Goal: Information Seeking & Learning: Learn about a topic

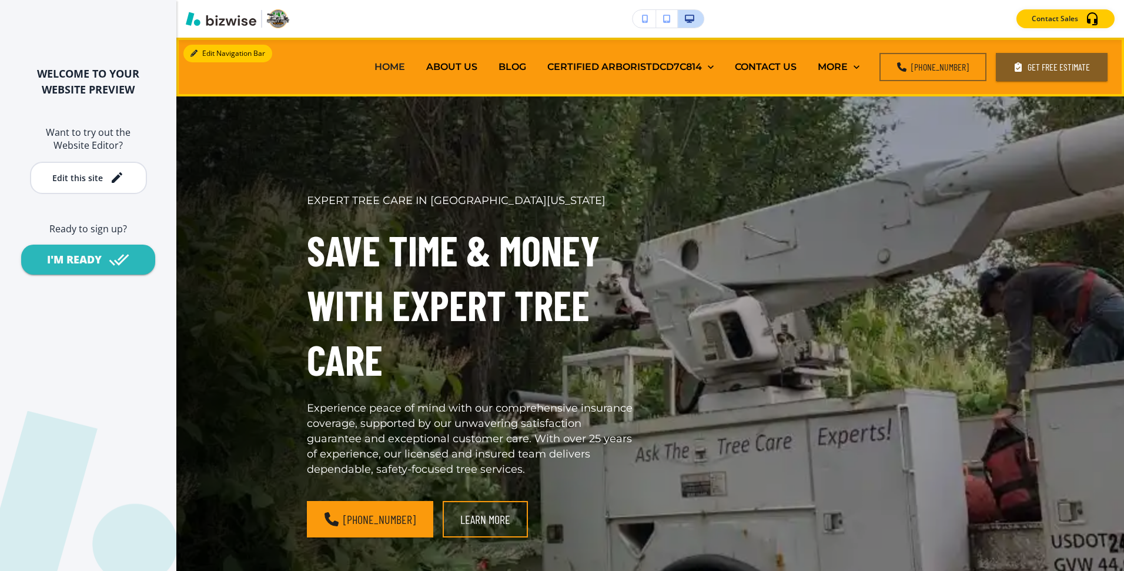
click at [204, 51] on button "Edit Navigation Bar" at bounding box center [227, 54] width 89 height 18
click at [231, 52] on button "Edit Navigation Bar" at bounding box center [227, 54] width 89 height 18
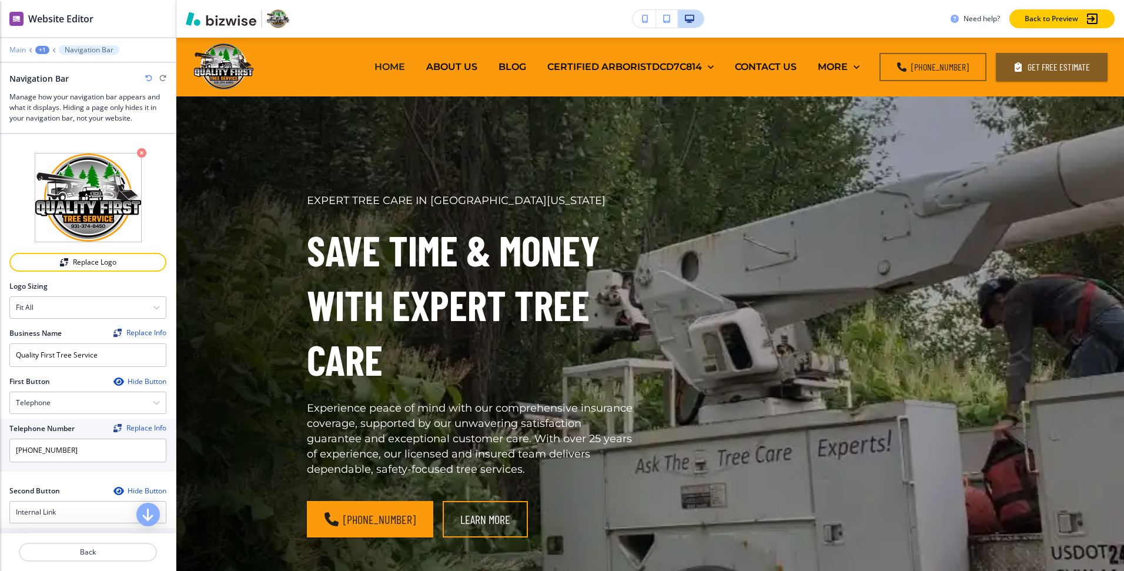
click at [21, 51] on p "Main" at bounding box center [17, 50] width 16 height 8
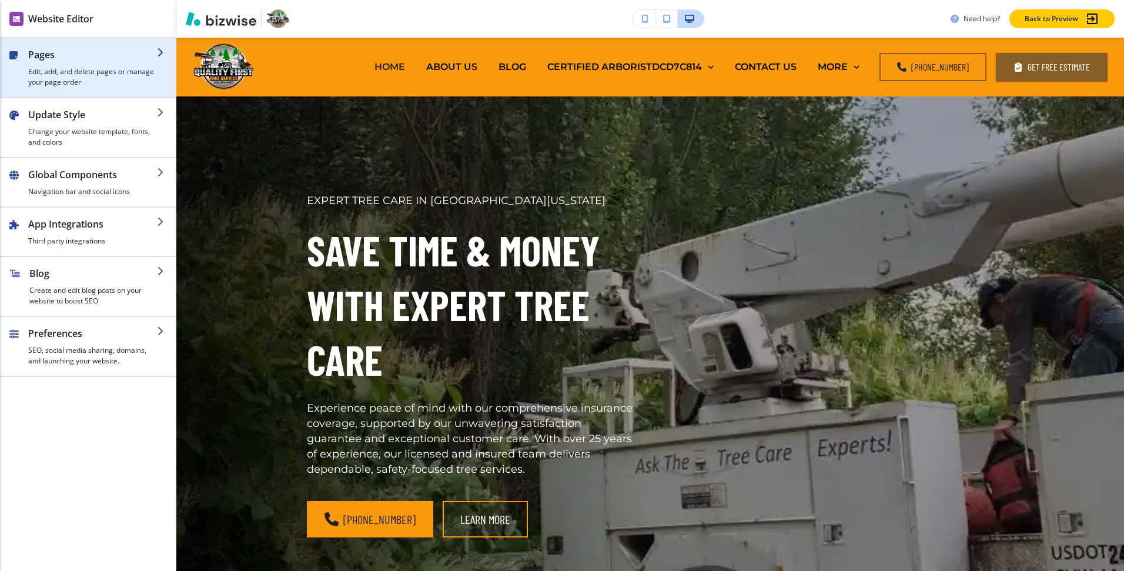
click at [68, 81] on h4 "Edit, add, and delete pages or manage your page order" at bounding box center [92, 76] width 129 height 21
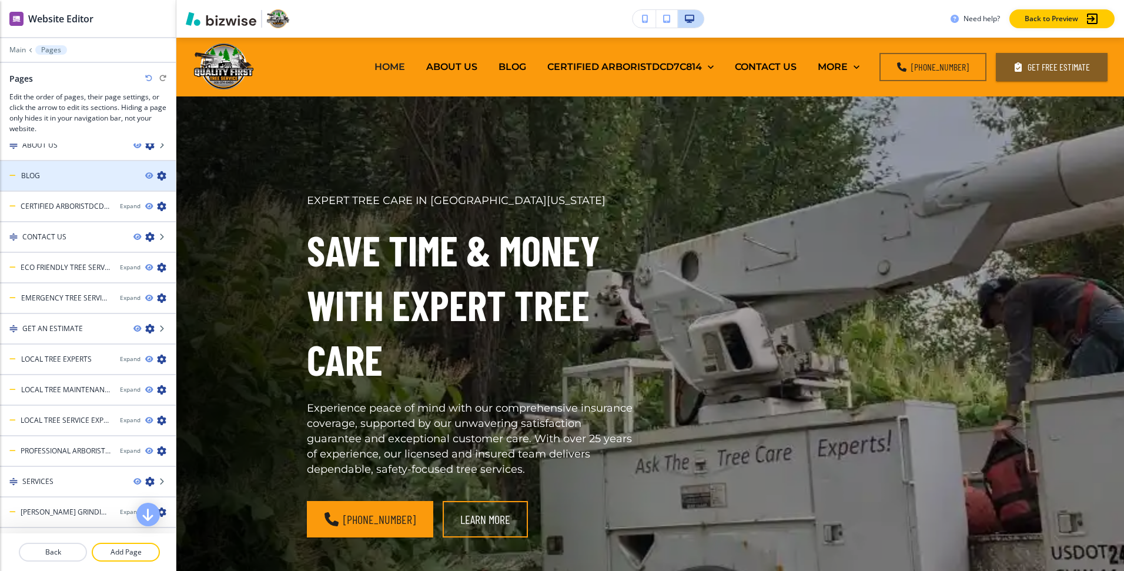
scroll to position [51, 0]
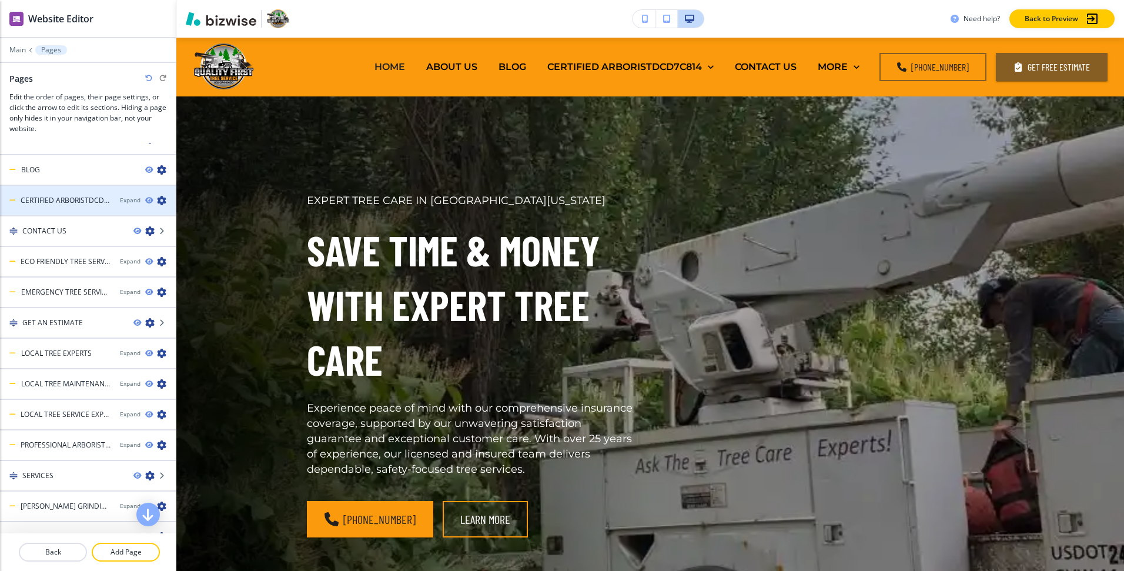
click at [165, 201] on icon "button" at bounding box center [161, 200] width 9 height 9
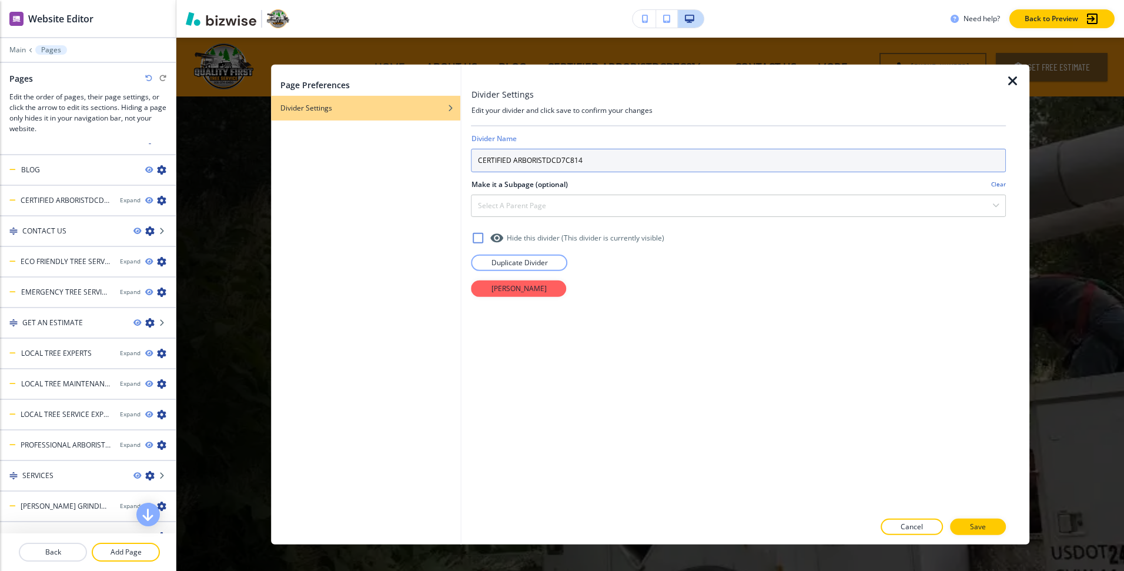
drag, startPoint x: 545, startPoint y: 160, endPoint x: 663, endPoint y: 160, distance: 118.1
click at [663, 160] on input "CERTIFIED ARBORISTDCD7C814" at bounding box center [738, 160] width 534 height 24
type input "CERTIFIED ARBORIST"
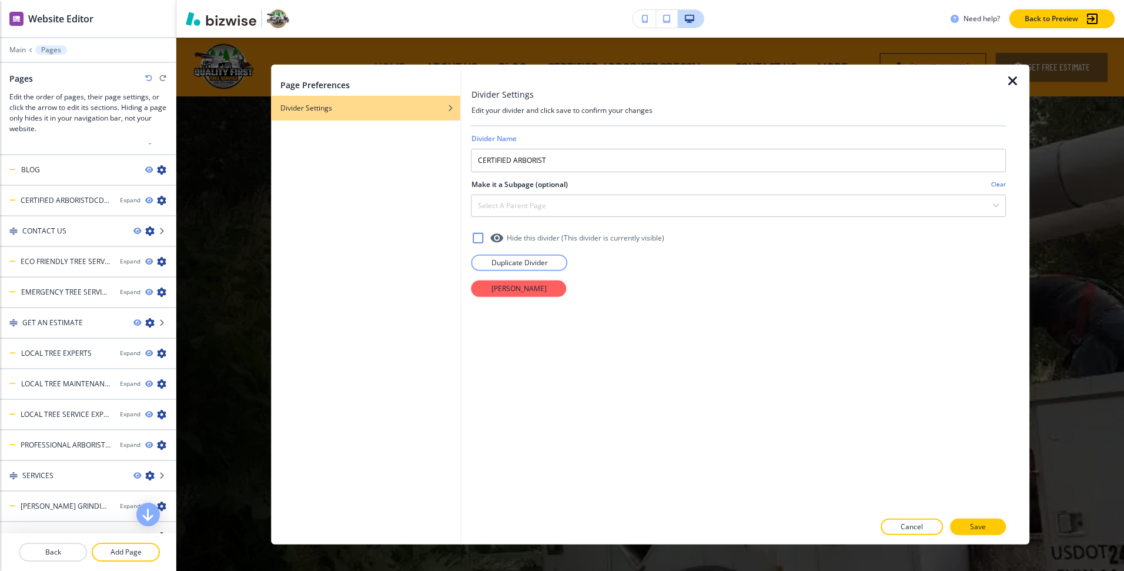
click at [974, 518] on button "Save" at bounding box center [978, 526] width 56 height 16
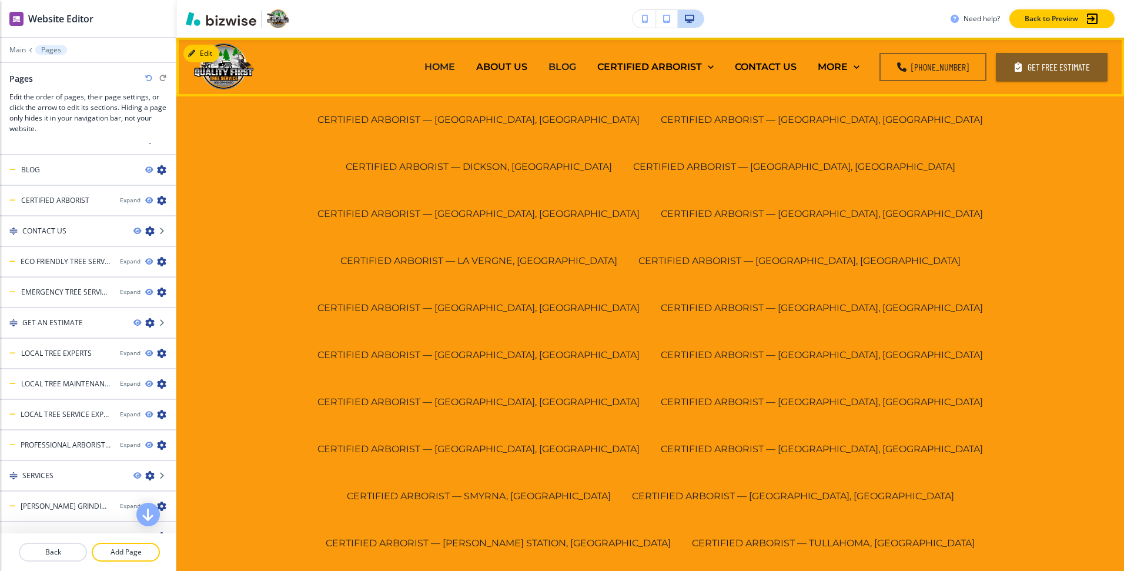
click at [566, 66] on p "BLOG" at bounding box center [562, 67] width 28 height 14
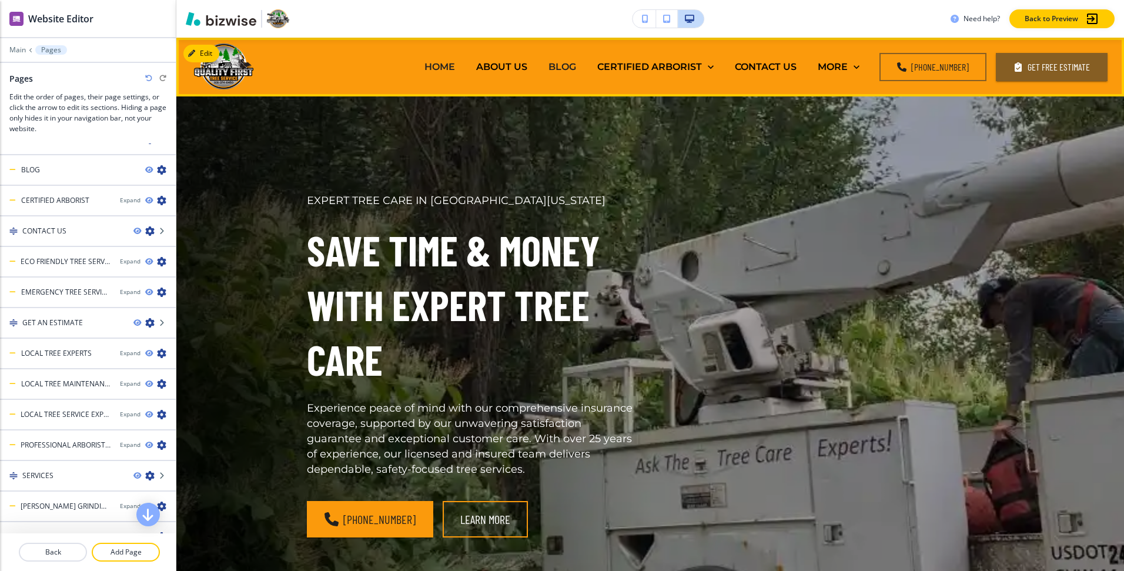
click at [576, 66] on p "BLOG" at bounding box center [562, 67] width 28 height 14
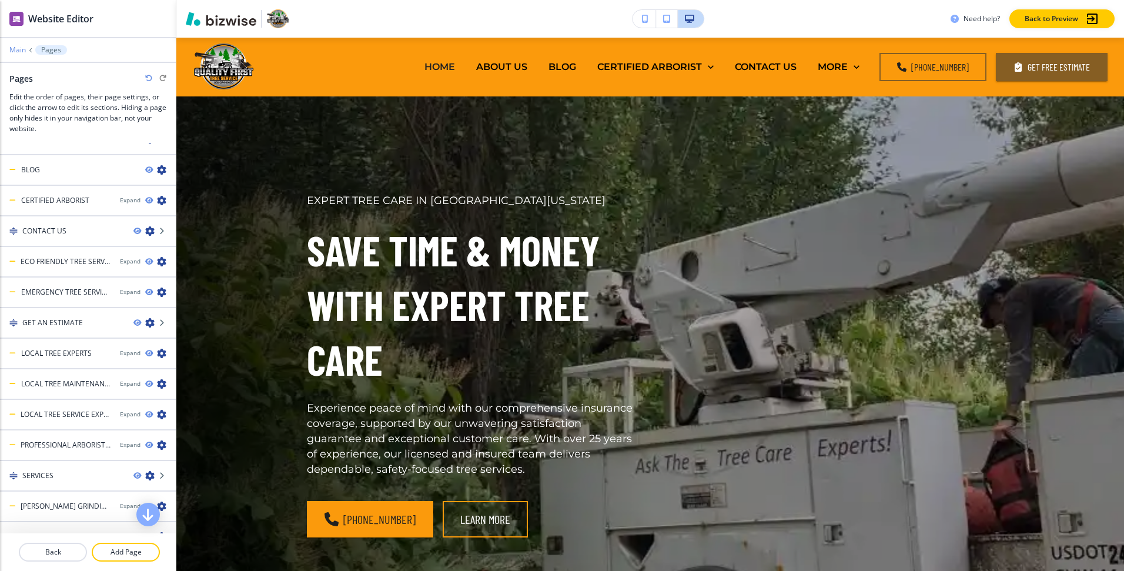
click at [20, 46] on p "Main" at bounding box center [17, 50] width 16 height 8
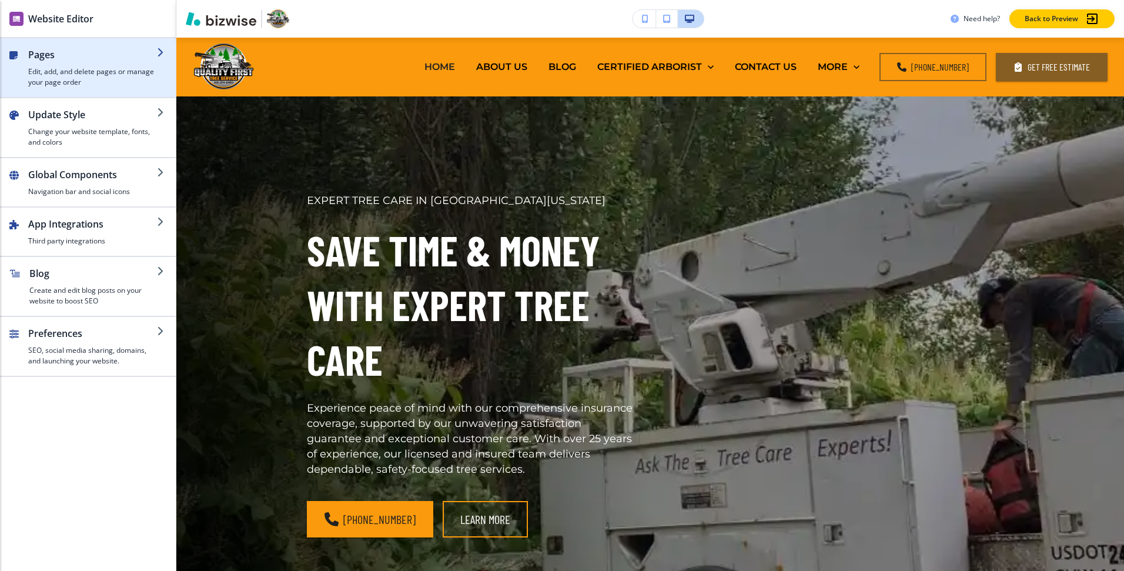
click at [103, 79] on h4 "Edit, add, and delete pages or manage your page order" at bounding box center [92, 76] width 129 height 21
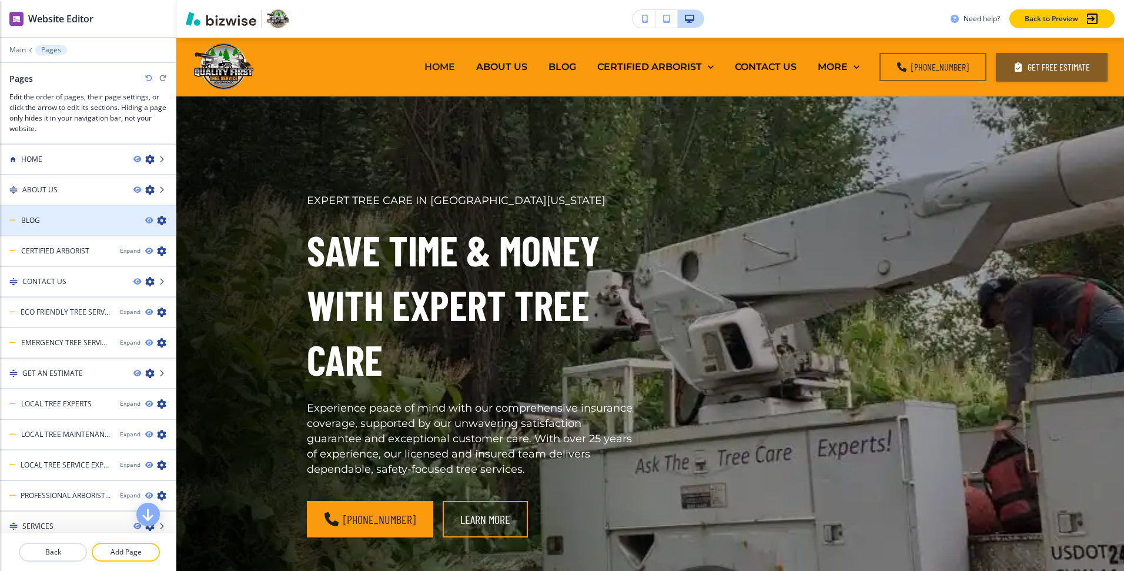
scroll to position [314, 0]
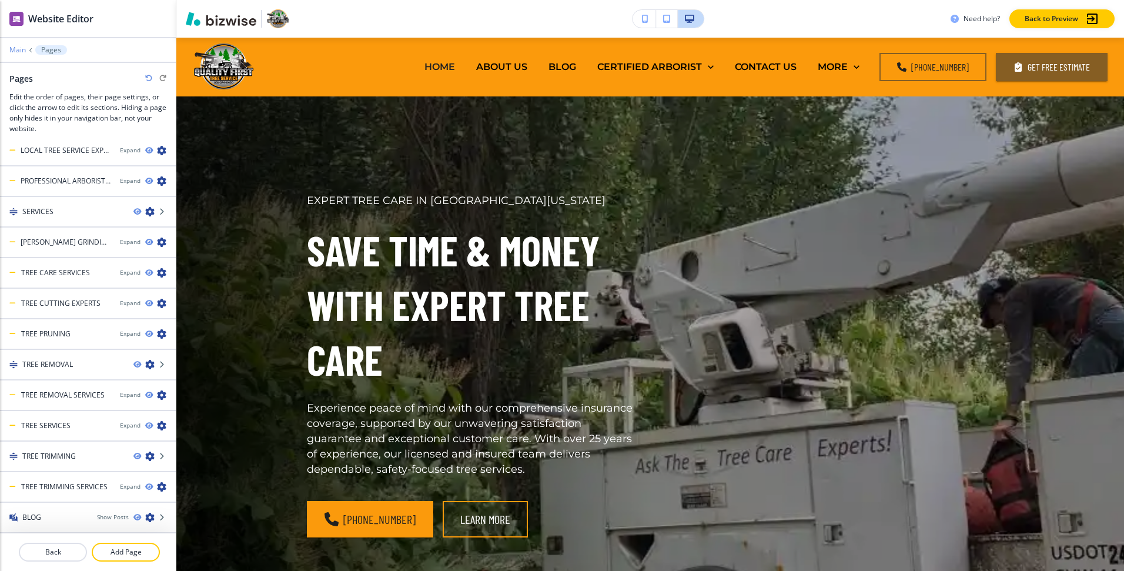
click at [20, 51] on p "Main" at bounding box center [17, 50] width 16 height 8
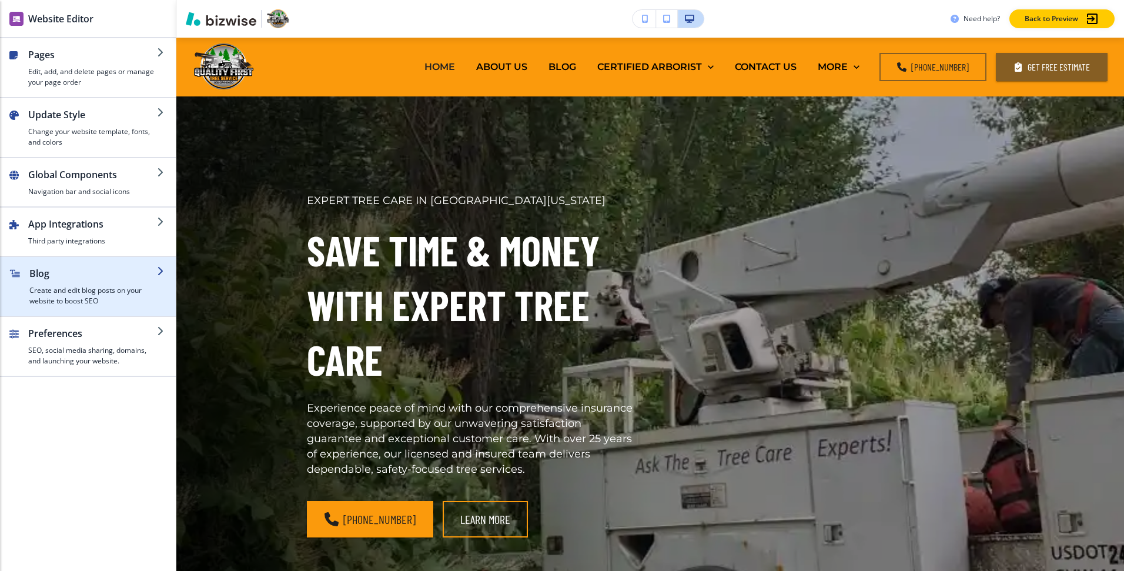
click at [102, 284] on div "button" at bounding box center [93, 282] width 128 height 5
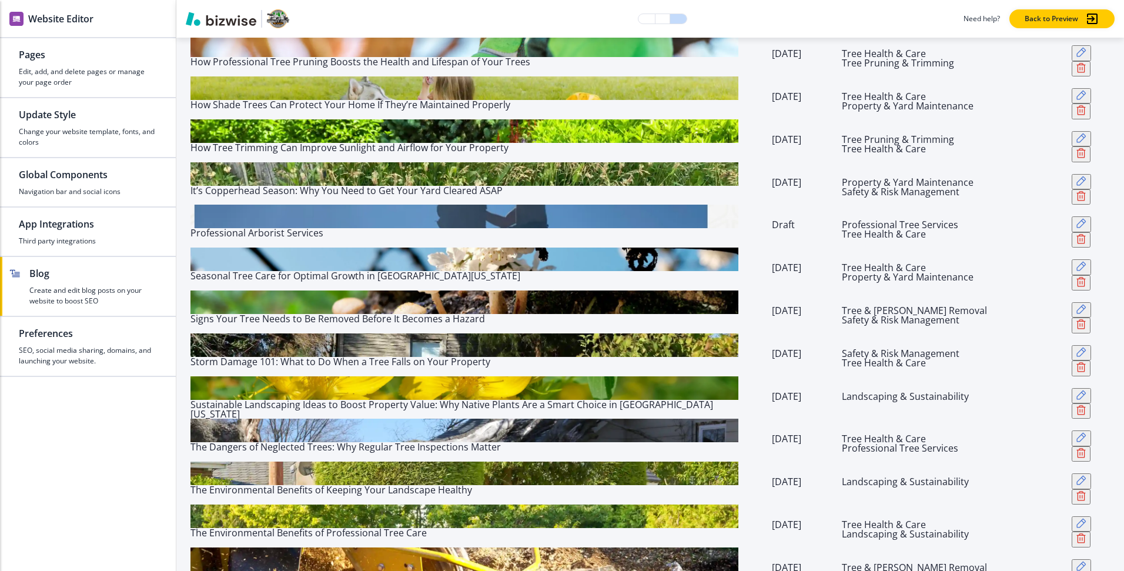
scroll to position [445, 0]
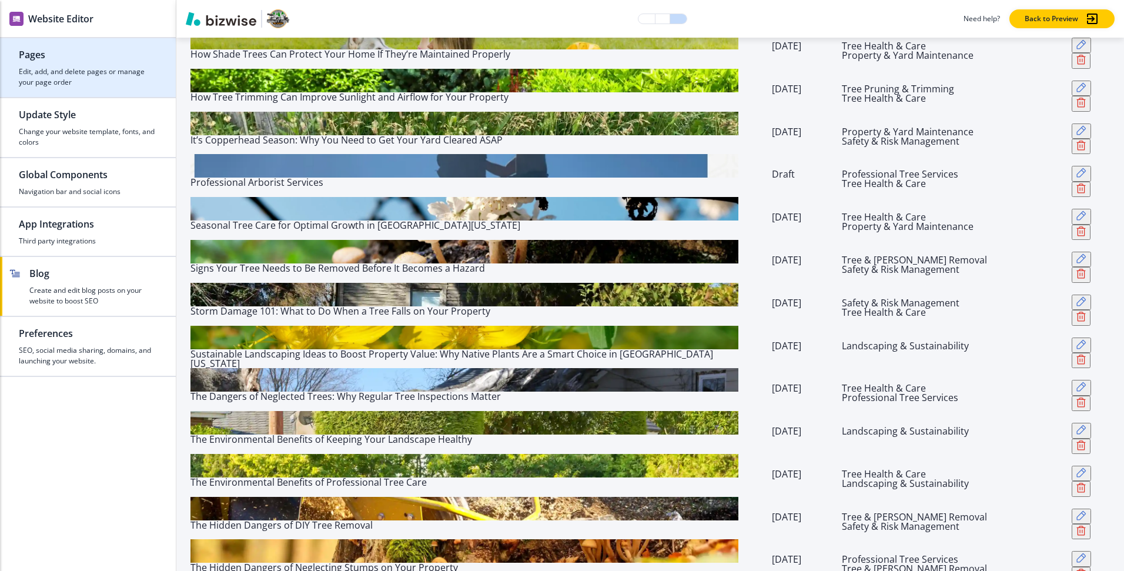
click at [69, 64] on div "button" at bounding box center [88, 64] width 138 height 5
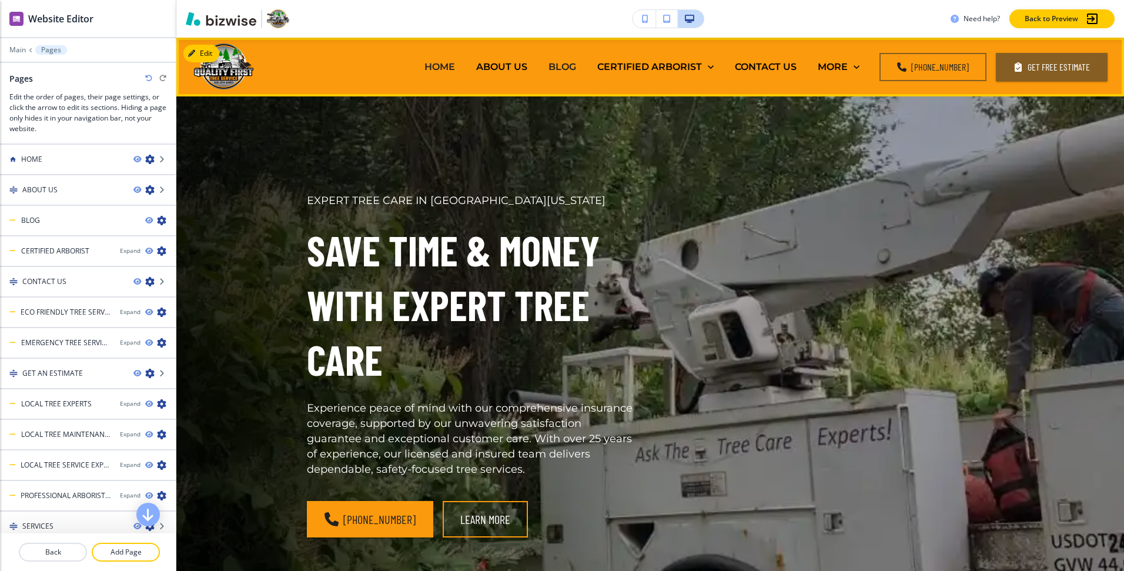
click at [574, 65] on p "BLOG" at bounding box center [562, 67] width 28 height 14
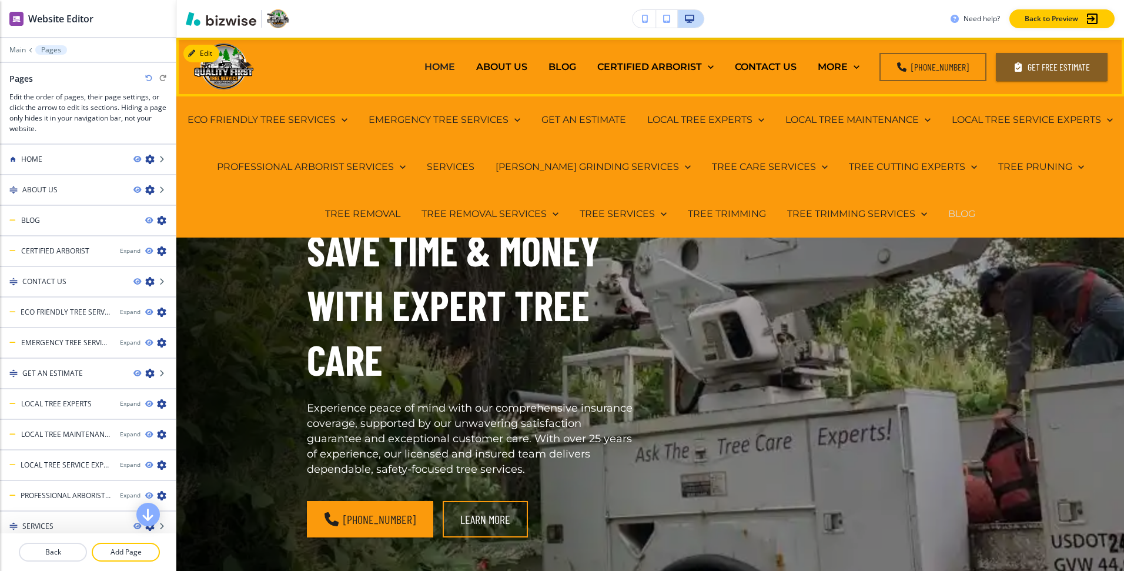
click at [948, 212] on p "BLOG" at bounding box center [961, 214] width 27 height 14
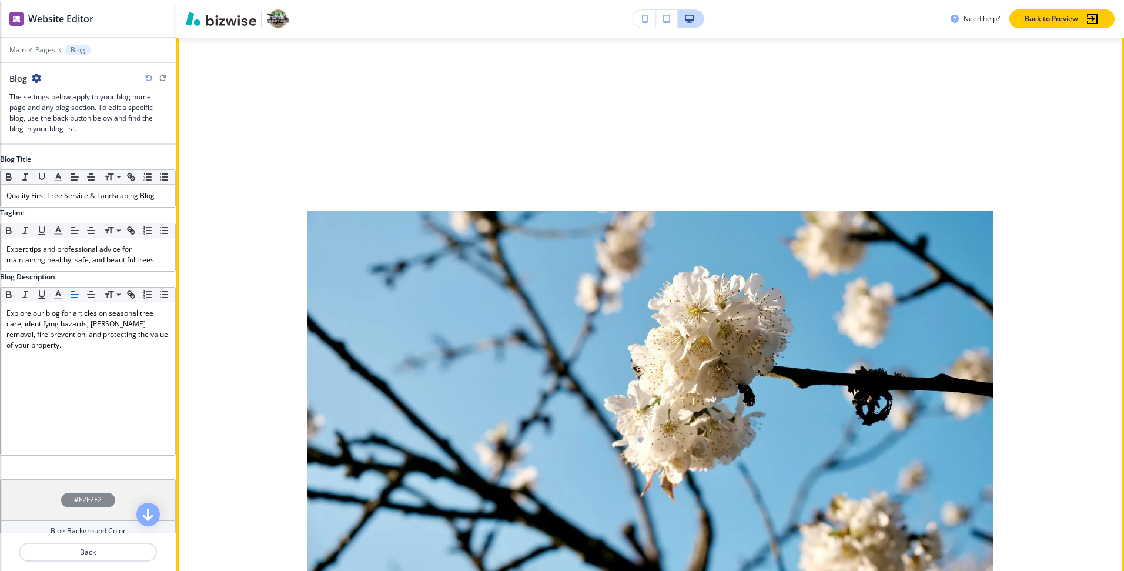
scroll to position [934, 0]
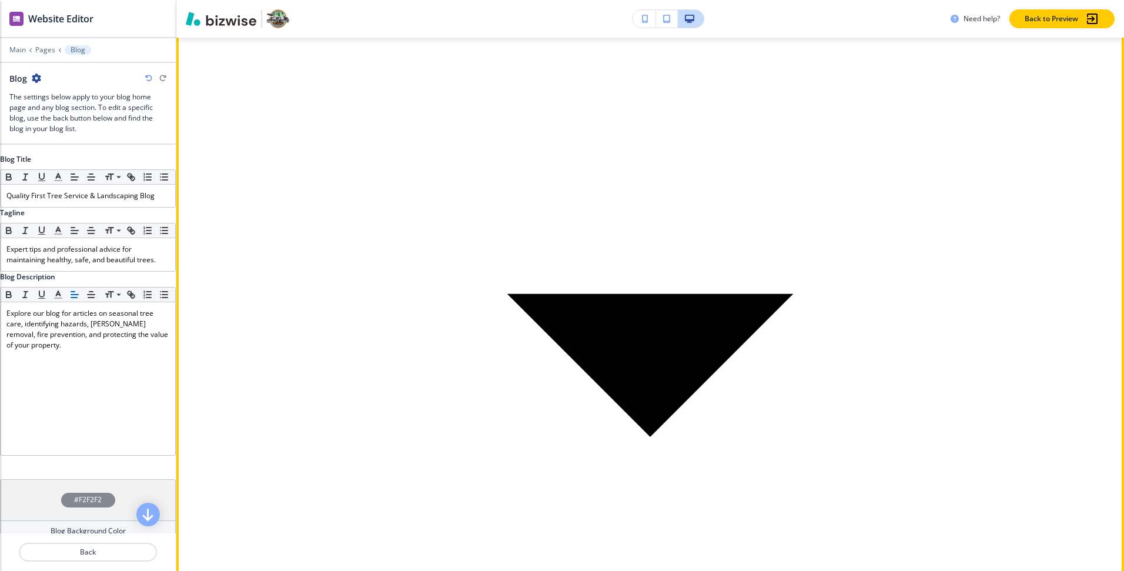
scroll to position [0, 0]
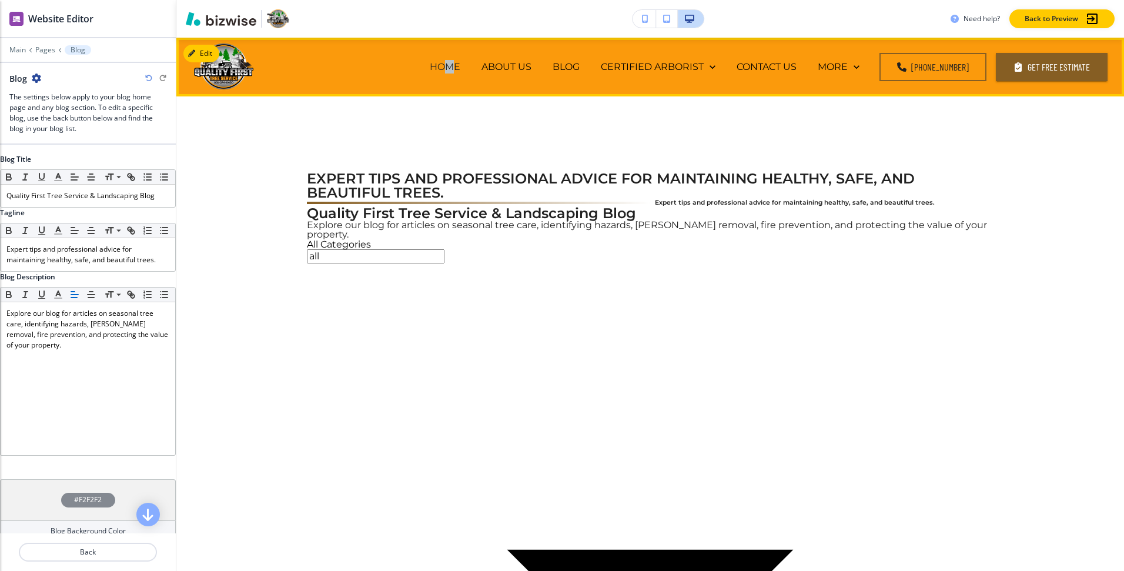
click at [460, 64] on p "HOME" at bounding box center [445, 67] width 31 height 14
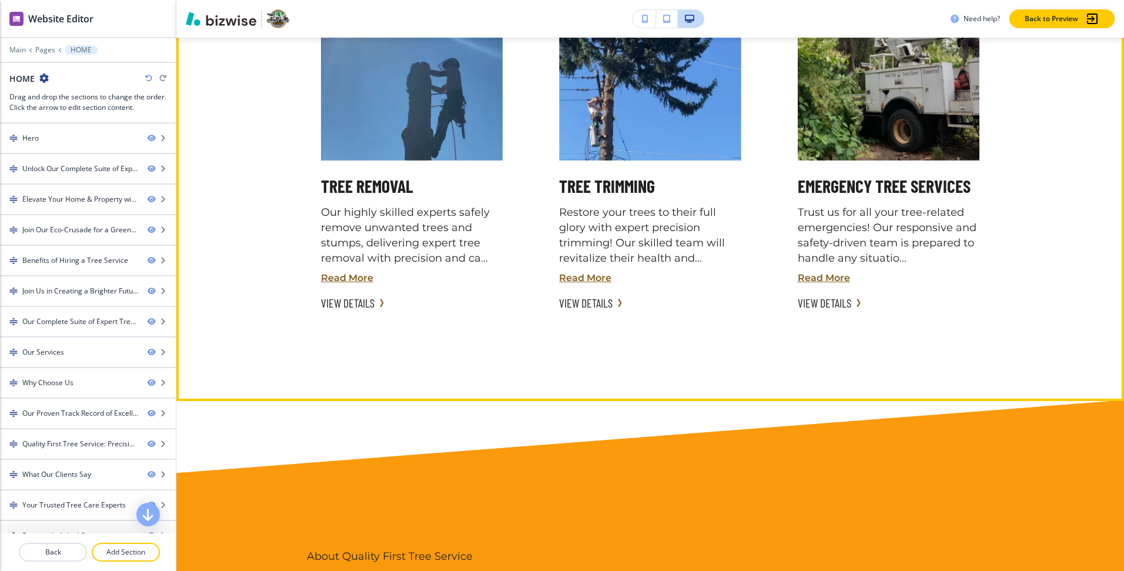
scroll to position [578, 0]
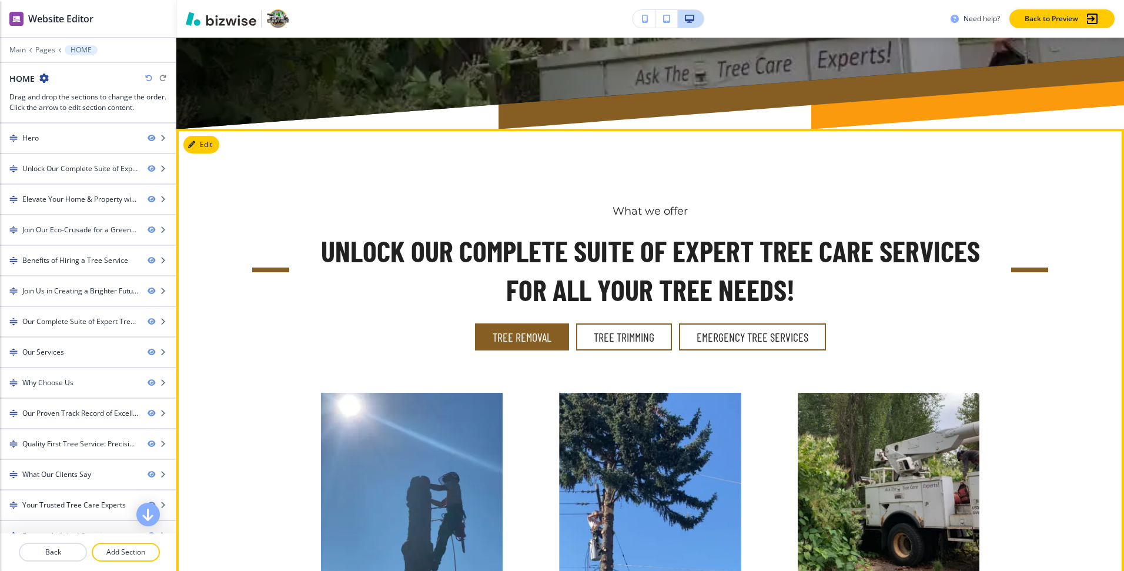
click at [550, 341] on button "Tree Removal" at bounding box center [522, 336] width 94 height 27
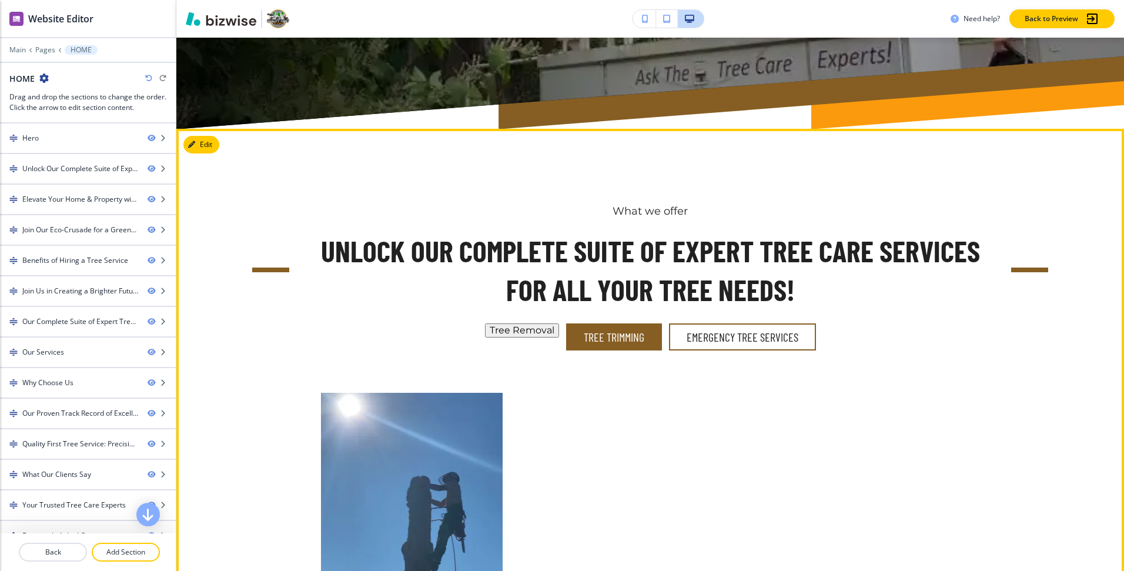
click at [648, 332] on button "Tree Trimming" at bounding box center [614, 336] width 96 height 27
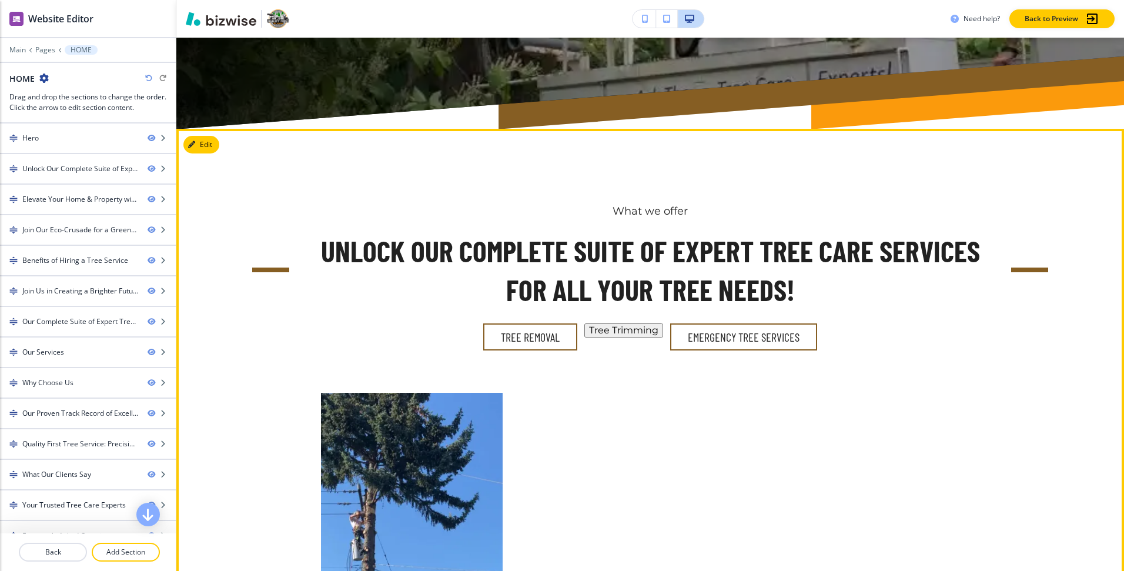
scroll to position [700, 0]
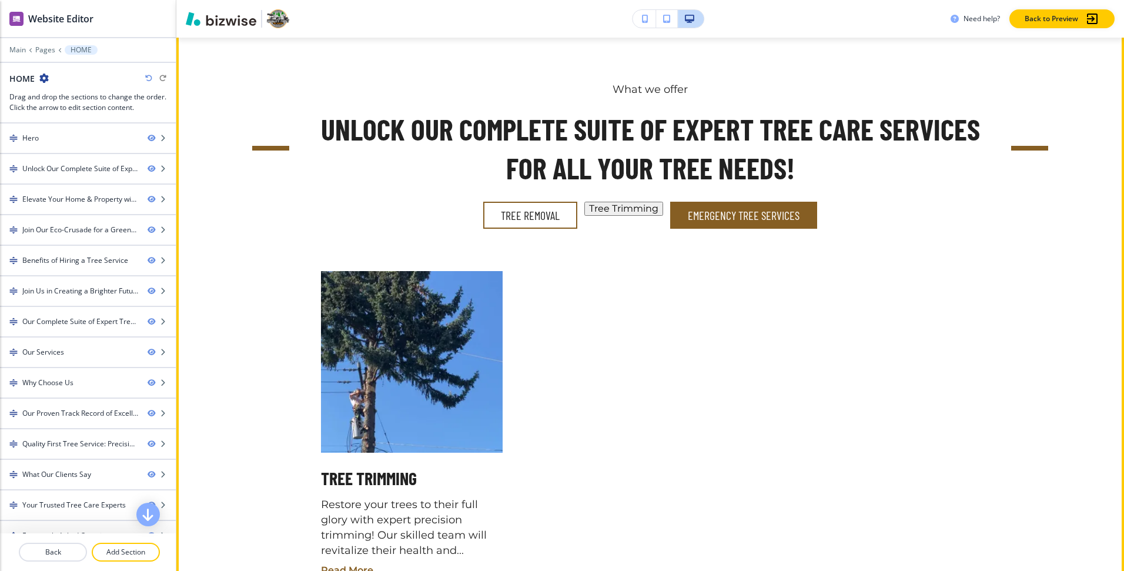
click at [784, 220] on button "Emergency Tree Services" at bounding box center [743, 215] width 147 height 27
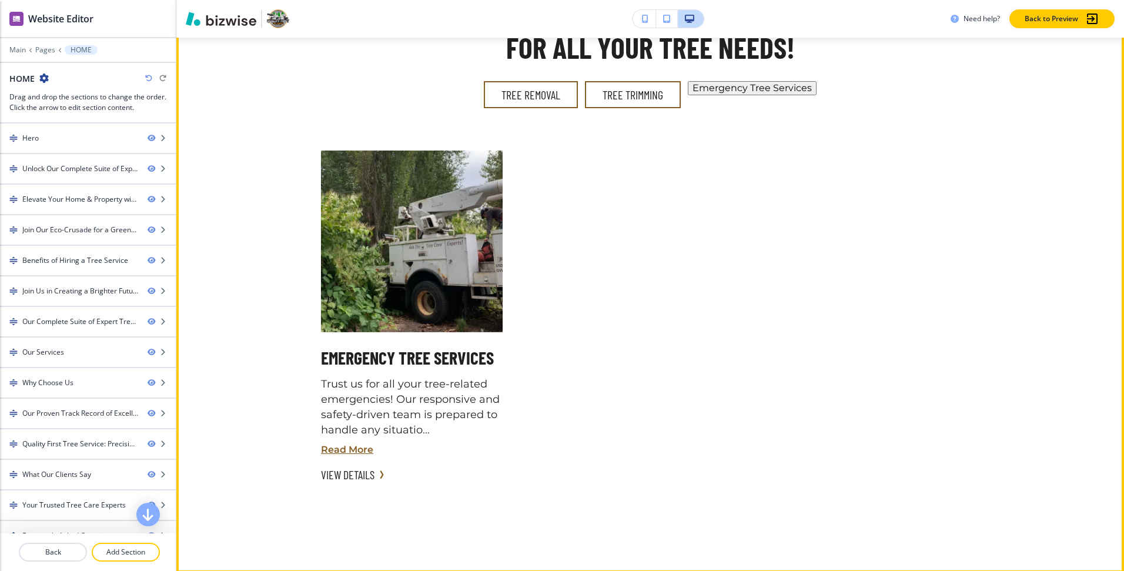
scroll to position [831, 0]
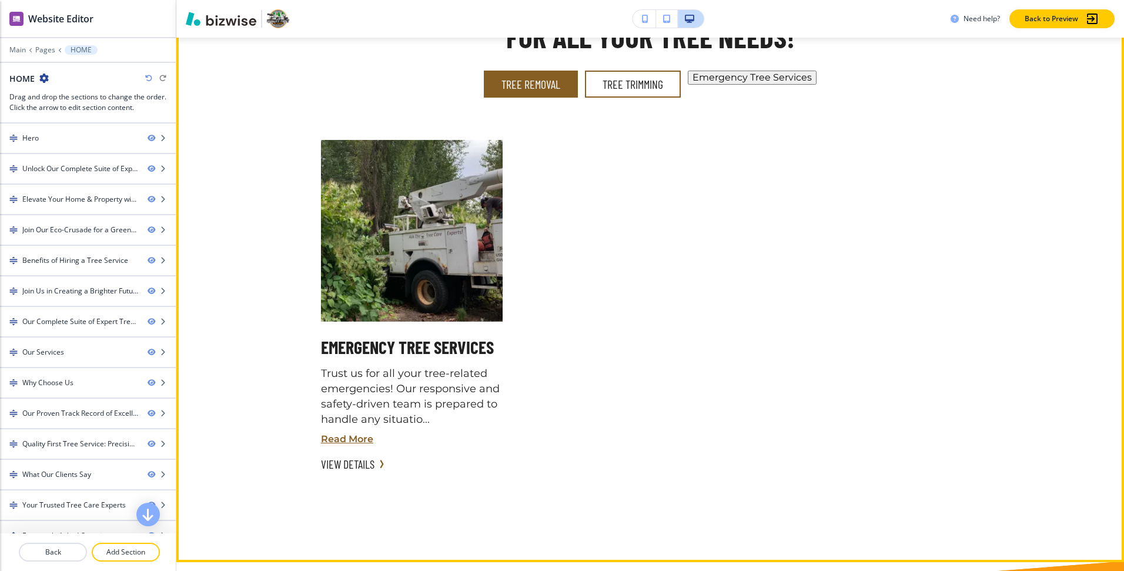
click at [550, 96] on button "Tree Removal" at bounding box center [531, 84] width 94 height 27
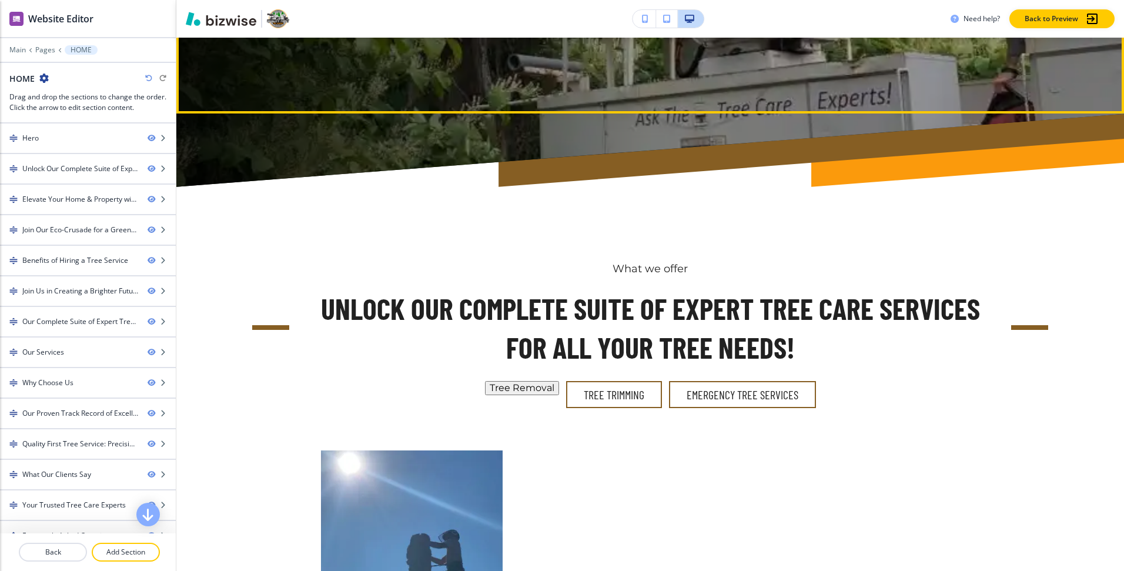
scroll to position [537, 0]
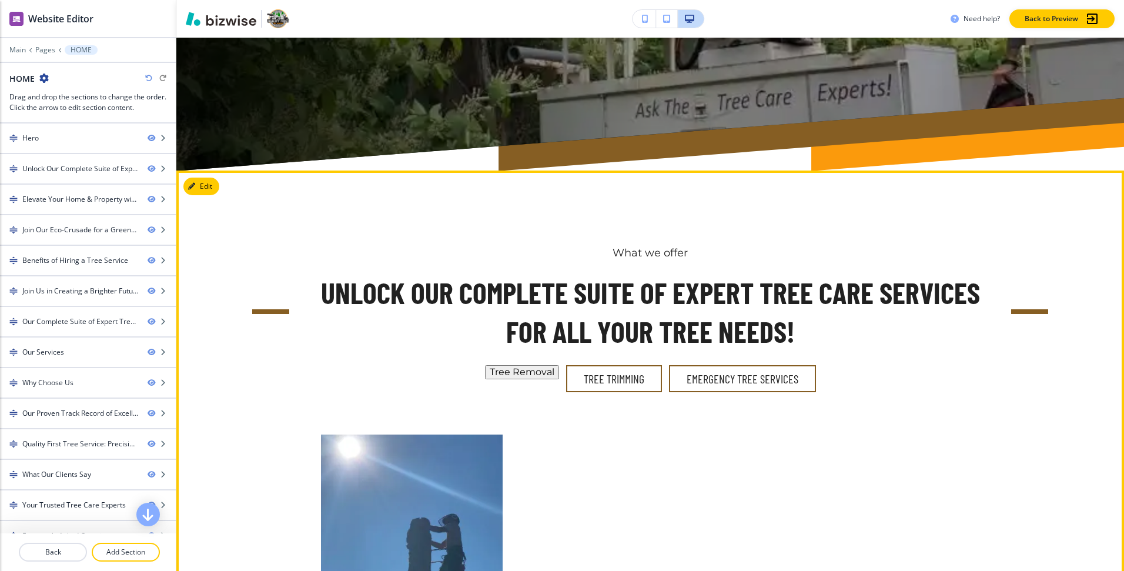
click at [657, 180] on div "What we offer Unlock Our Complete Suite of Expert Tree Care Services for All Yo…" at bounding box center [649, 513] width 947 height 686
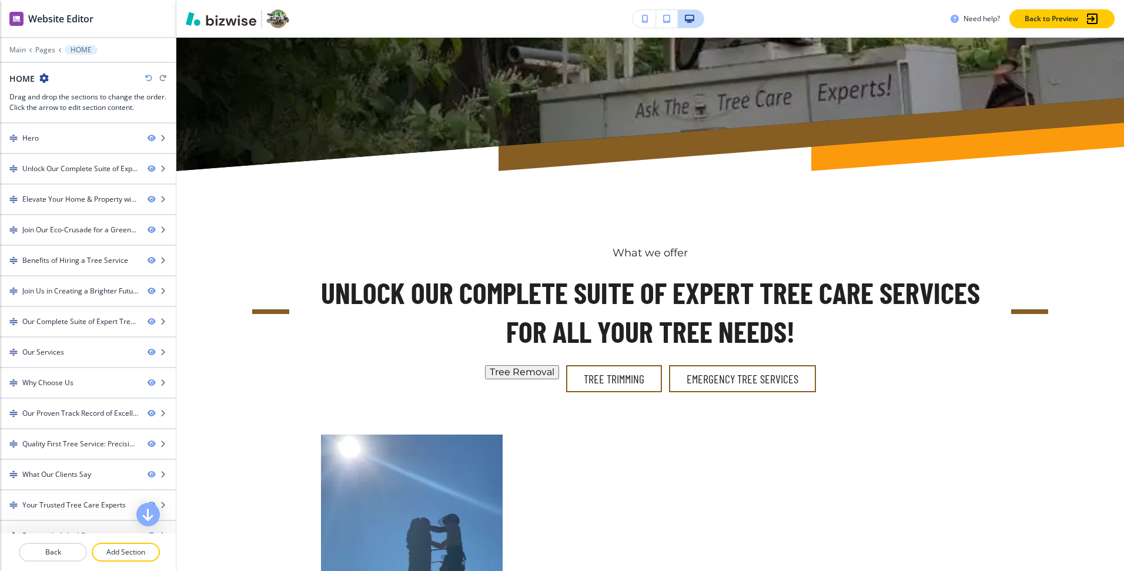
click at [641, 231] on div "What we offer Unlock Our Complete Suite of Expert Tree Care Services for All Yo…" at bounding box center [649, 513] width 947 height 686
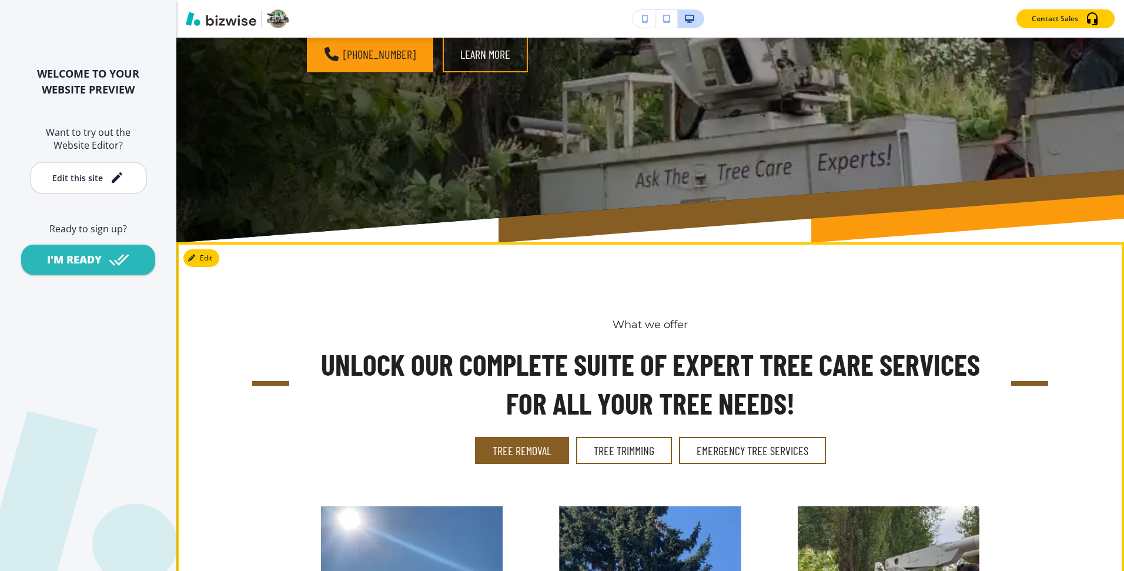
scroll to position [659, 0]
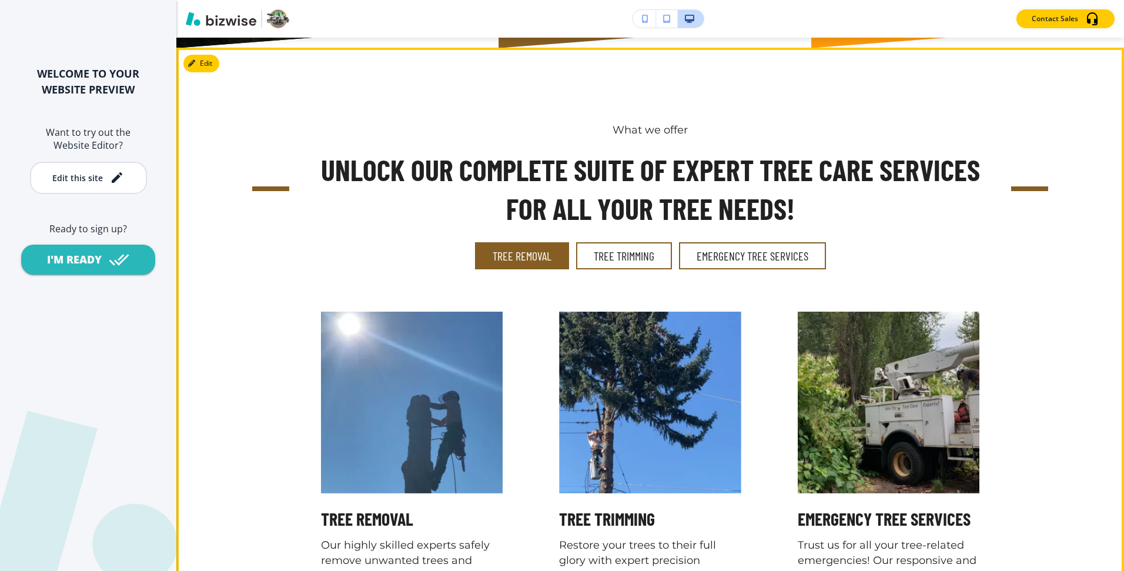
click at [519, 252] on button "Tree Removal" at bounding box center [522, 255] width 94 height 27
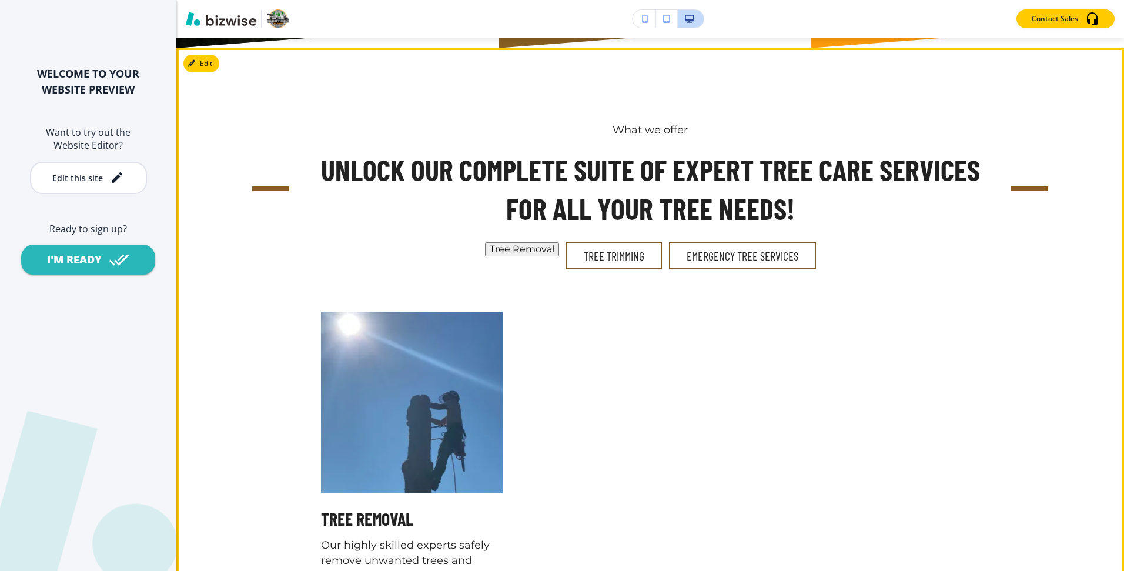
click at [558, 253] on button "Tree Removal" at bounding box center [522, 249] width 74 height 14
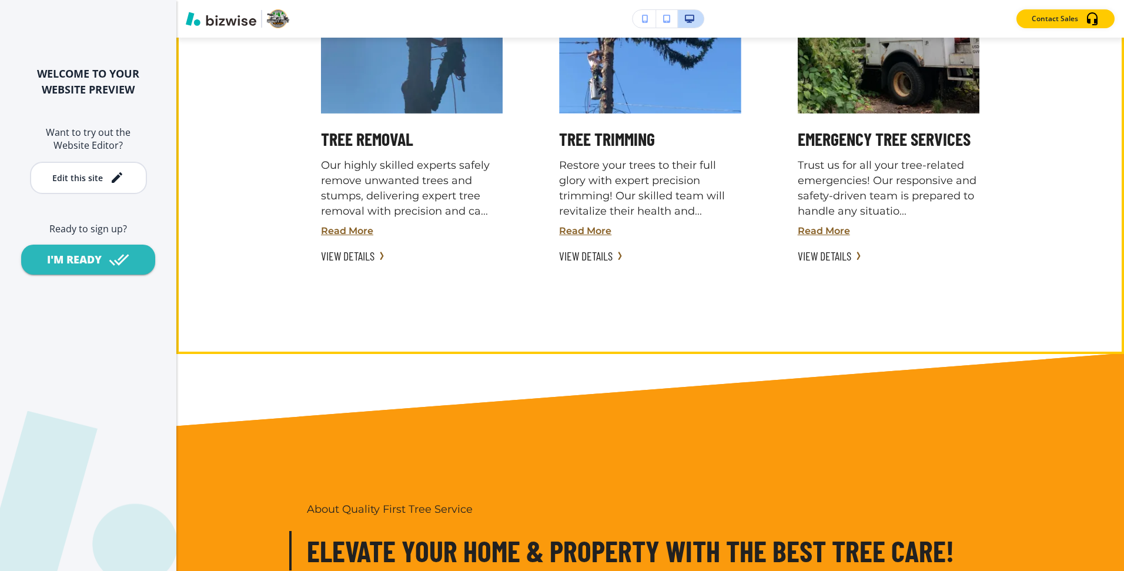
scroll to position [0, 0]
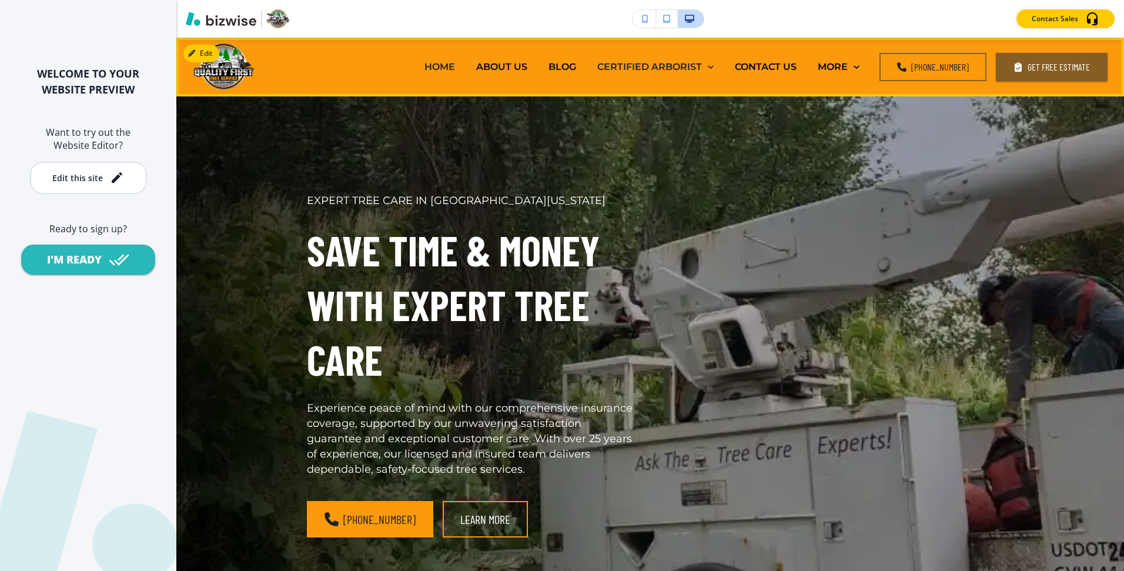
click at [511, 71] on p "ABOUT US" at bounding box center [501, 67] width 51 height 14
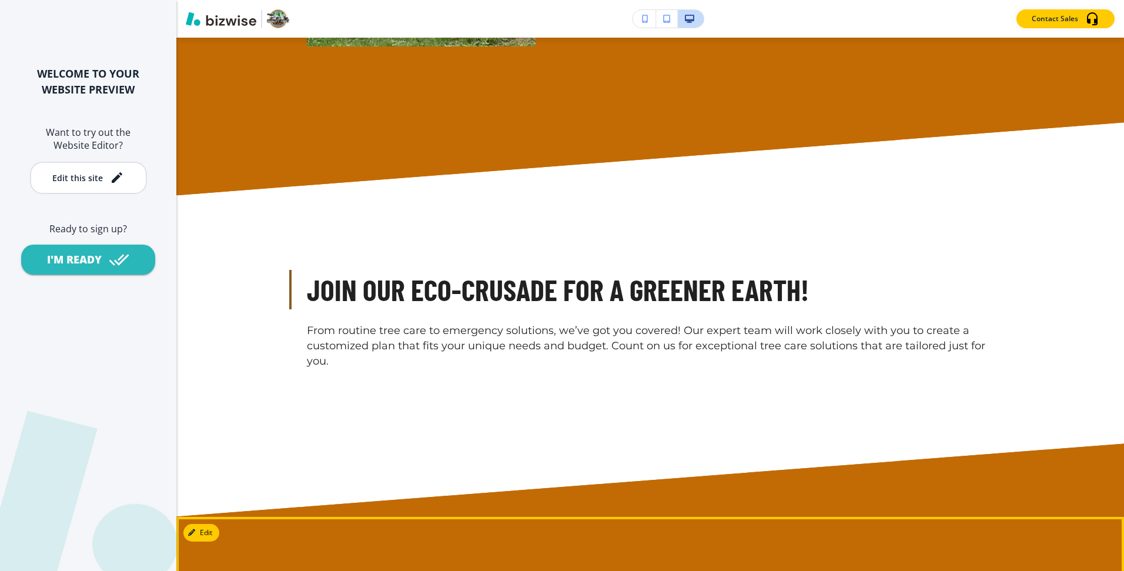
scroll to position [1735, 0]
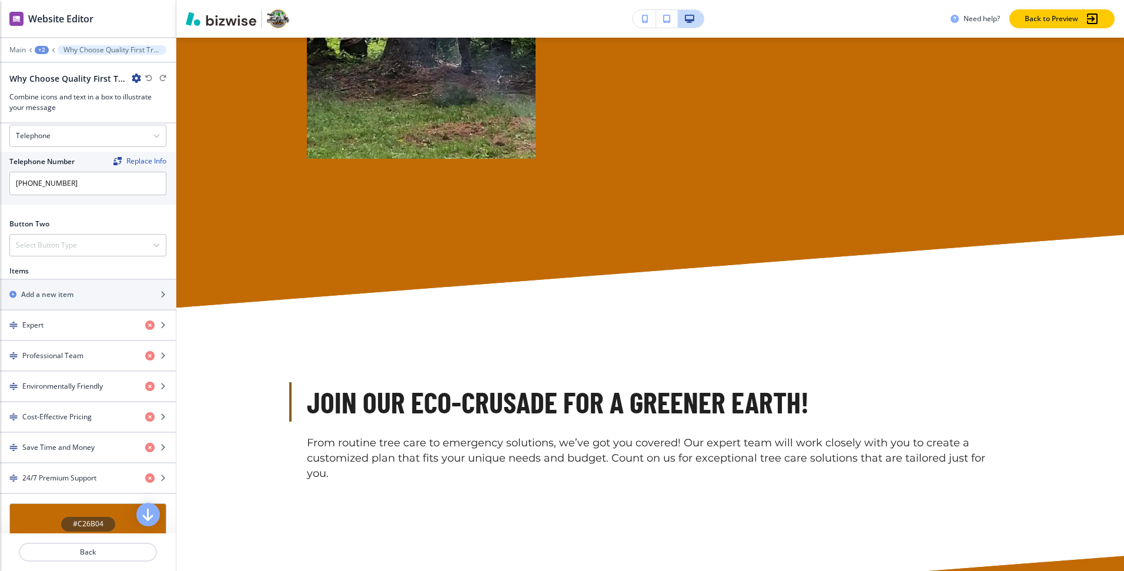
scroll to position [458, 0]
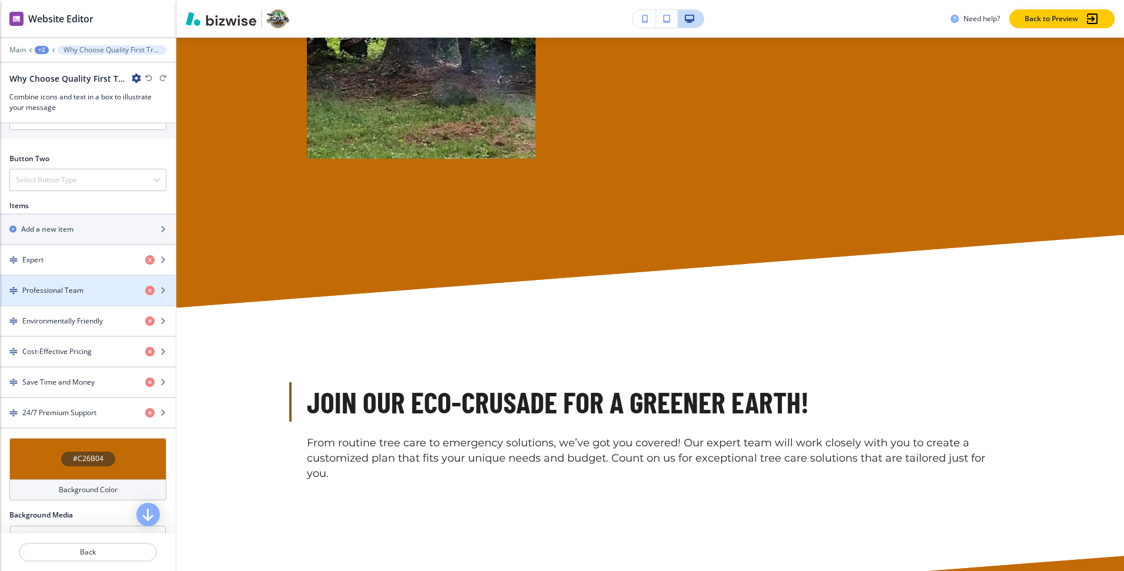
click at [88, 281] on div "button" at bounding box center [88, 280] width 176 height 9
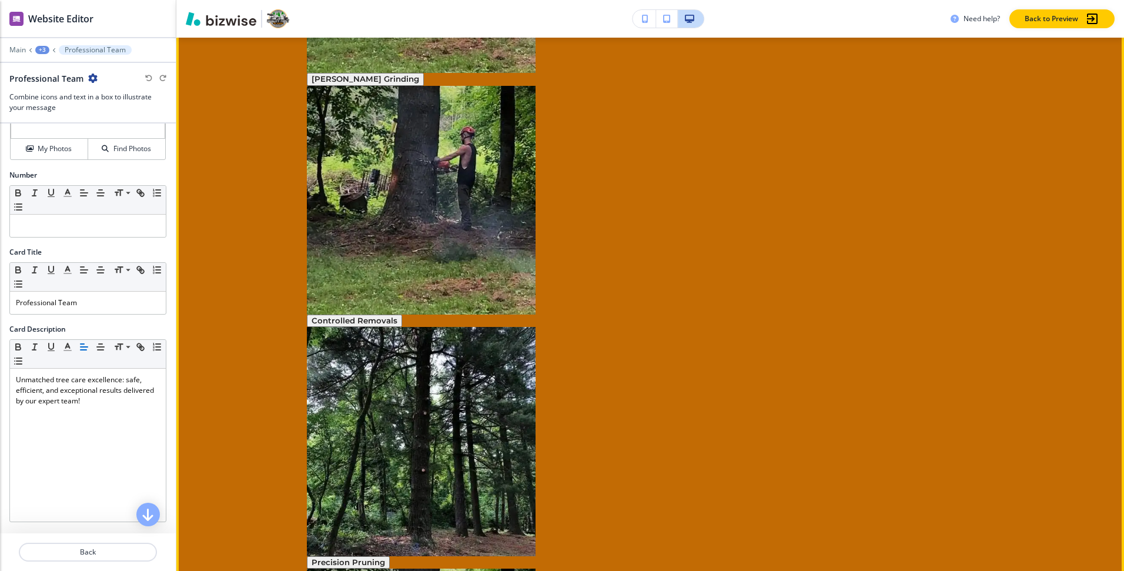
scroll to position [0, 0]
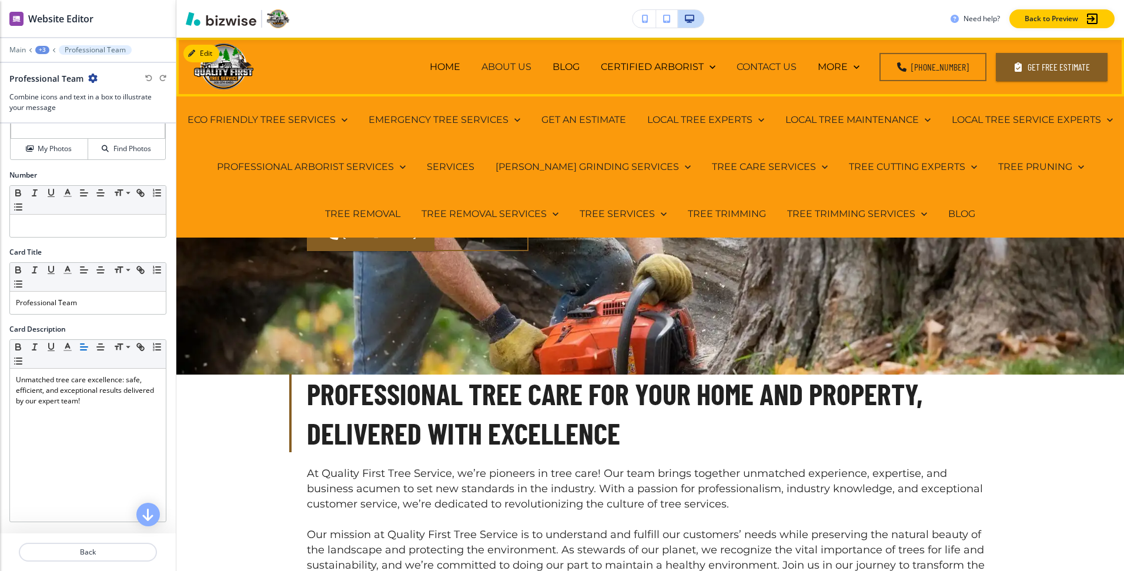
click at [788, 71] on p "CONTACT US" at bounding box center [766, 67] width 60 height 14
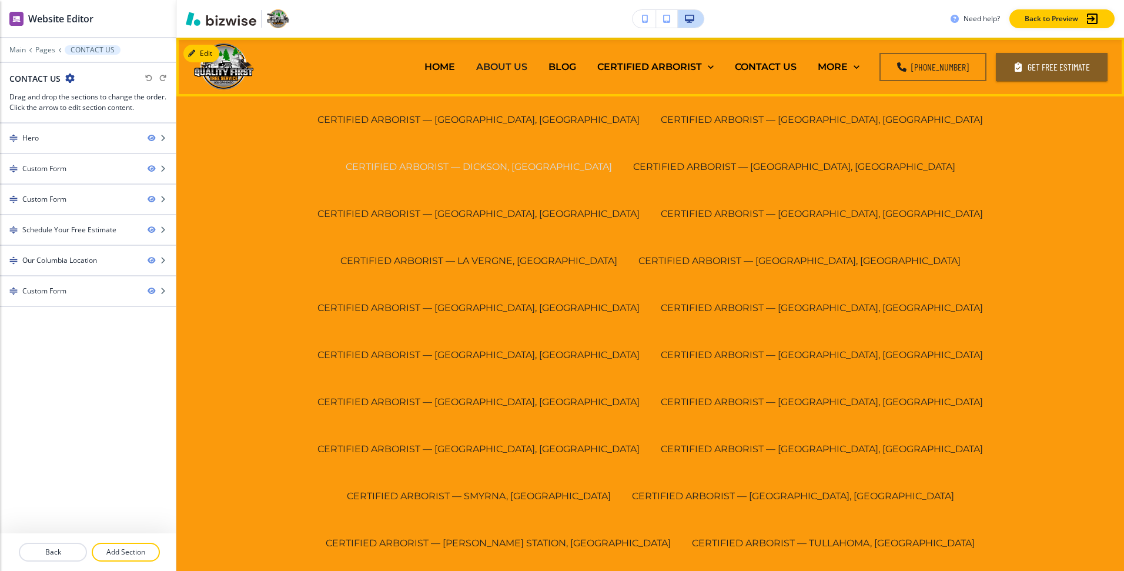
click at [612, 160] on p "CERTIFIED ARBORIST — DICKSON, [GEOGRAPHIC_DATA]" at bounding box center [479, 167] width 266 height 14
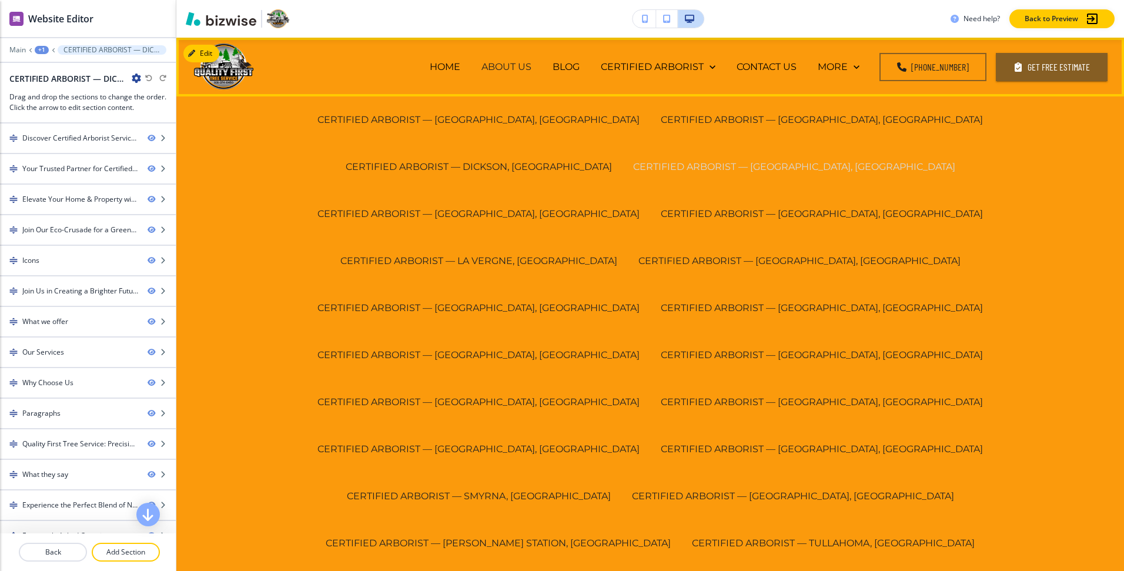
click at [955, 160] on p "CERTIFIED ARBORIST — [GEOGRAPHIC_DATA], [GEOGRAPHIC_DATA]" at bounding box center [794, 167] width 322 height 14
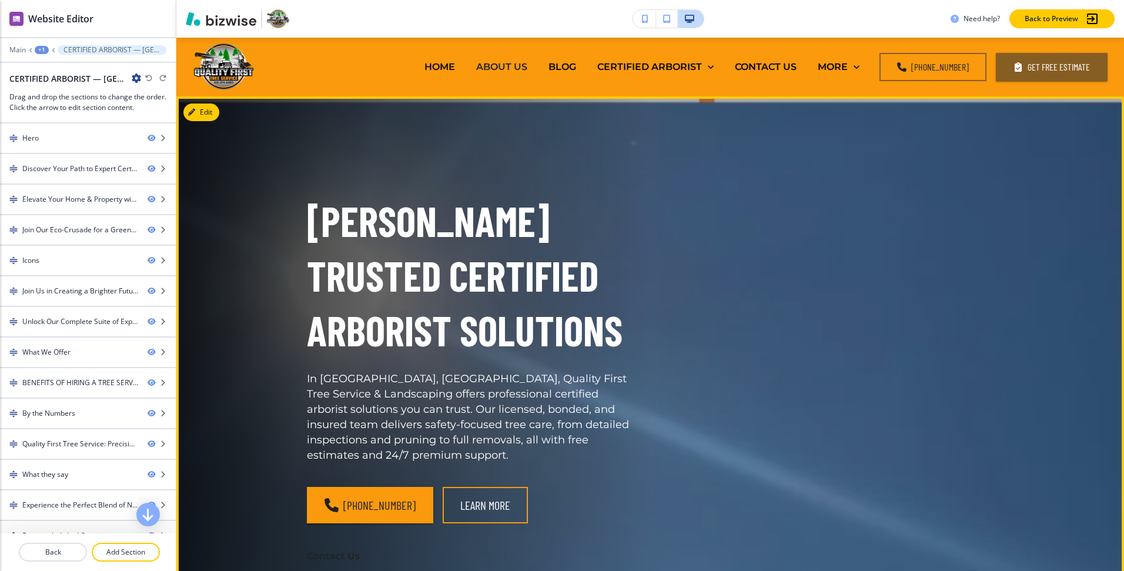
click at [550, 487] on div "(931) 374-8450 Learn More" at bounding box center [471, 505] width 329 height 36
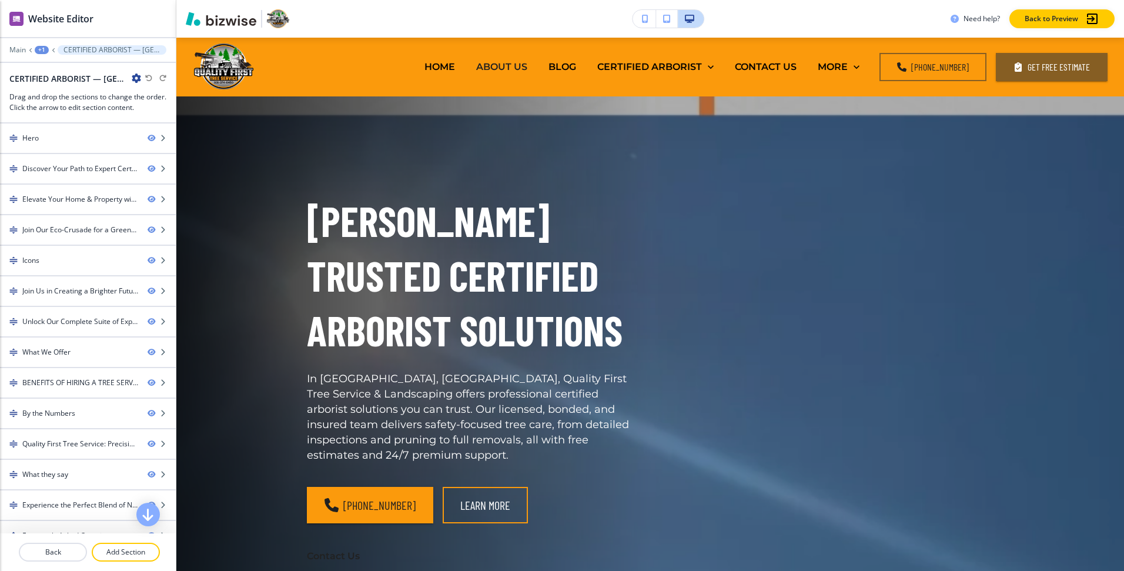
scroll to position [189, 0]
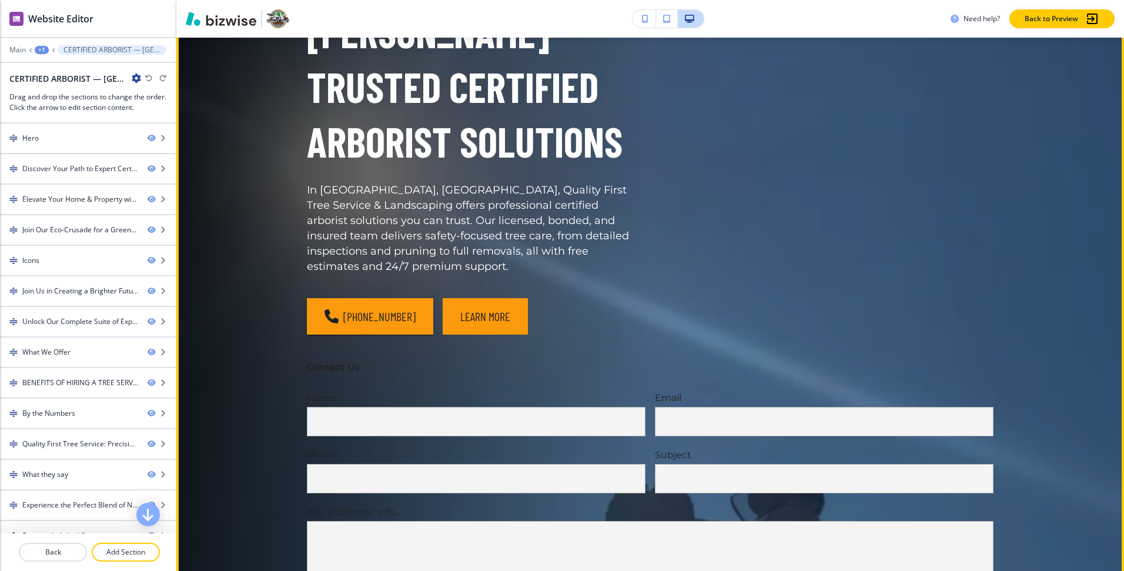
click at [465, 298] on button "Learn More" at bounding box center [485, 316] width 85 height 36
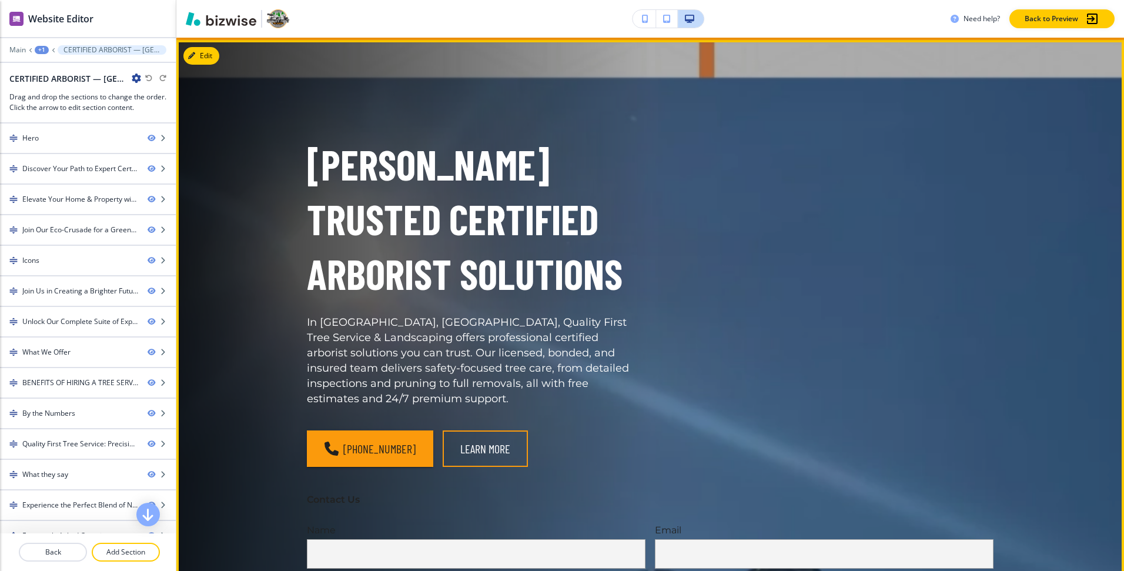
scroll to position [0, 0]
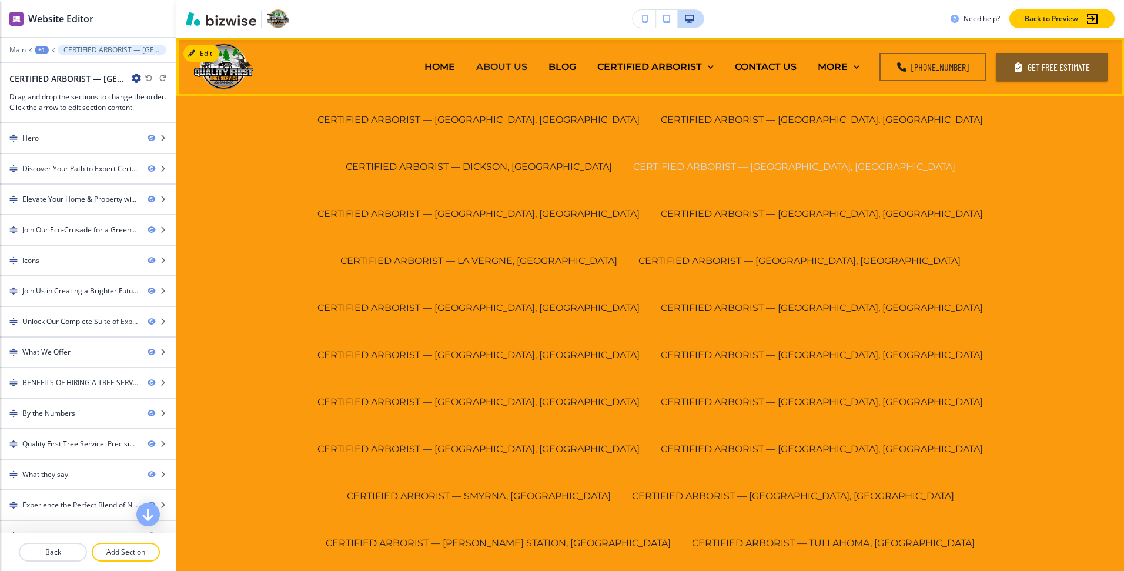
click at [955, 160] on p "CERTIFIED ARBORIST — [GEOGRAPHIC_DATA], [GEOGRAPHIC_DATA]" at bounding box center [794, 167] width 322 height 14
click at [936, 254] on p "CERTIFIED ARBORIST — [GEOGRAPHIC_DATA], [GEOGRAPHIC_DATA]" at bounding box center [799, 261] width 322 height 14
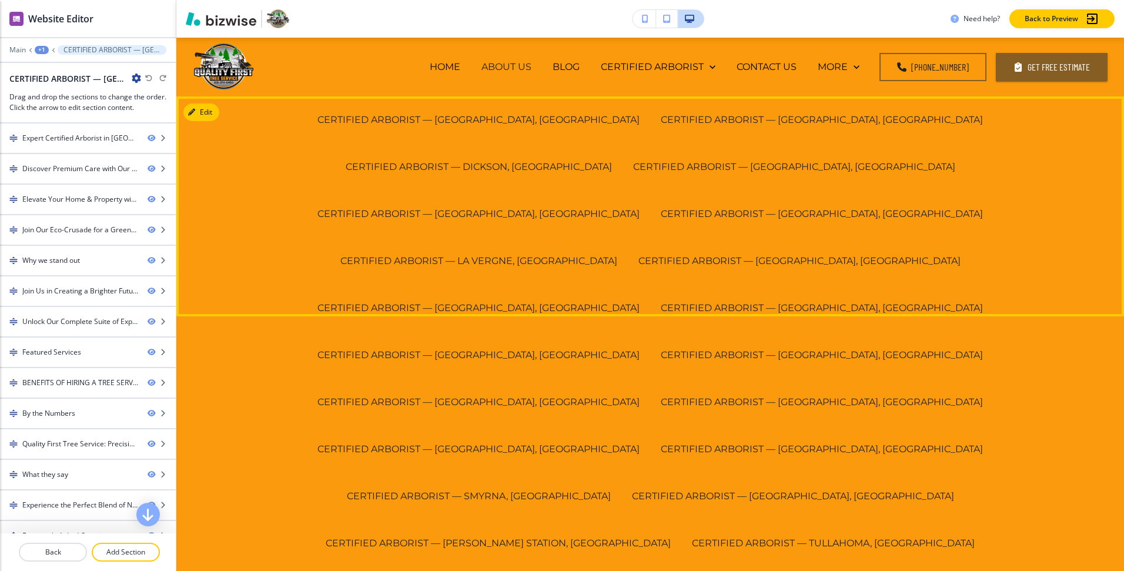
click at [660, 316] on div "Expert Certified Arborist in Lawrenceburg Licensed, bonded, and insured with ov…" at bounding box center [649, 206] width 947 height 220
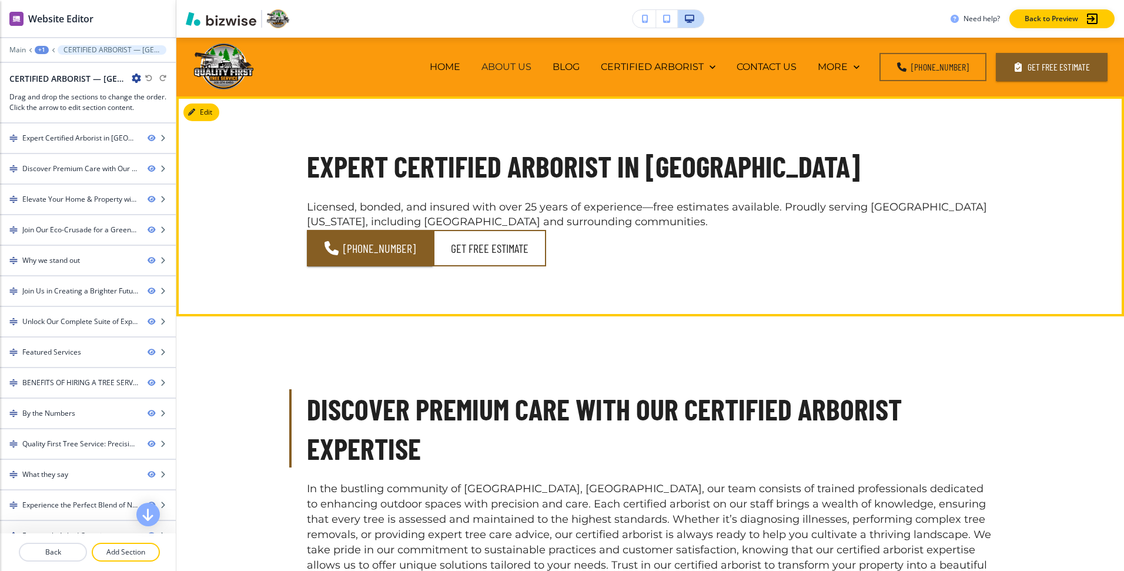
click at [660, 316] on div "Expert Certified Arborist in Lawrenceburg Licensed, bonded, and insured with ov…" at bounding box center [649, 206] width 947 height 220
click at [514, 266] on button "Get Free Estimate" at bounding box center [489, 248] width 113 height 36
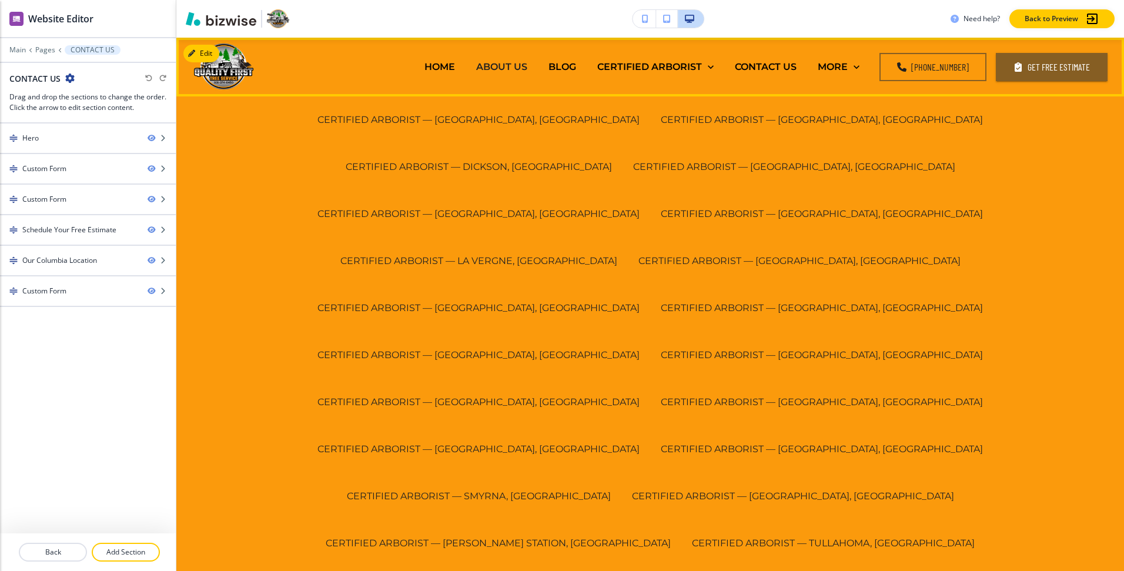
click at [650, 127] on div "CERTIFIED ARBORIST — [GEOGRAPHIC_DATA], [GEOGRAPHIC_DATA]" at bounding box center [821, 119] width 343 height 47
click at [661, 123] on p "CERTIFIED ARBORIST — [GEOGRAPHIC_DATA], [GEOGRAPHIC_DATA]" at bounding box center [822, 120] width 322 height 14
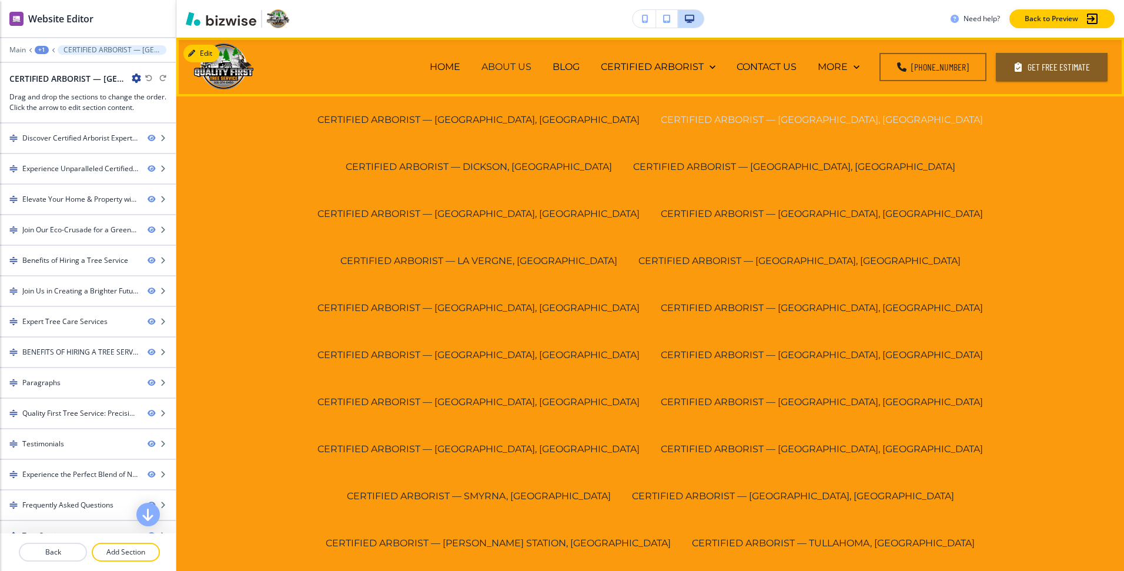
click at [661, 116] on p "CERTIFIED ARBORIST — [GEOGRAPHIC_DATA], [GEOGRAPHIC_DATA]" at bounding box center [822, 120] width 322 height 14
click at [362, 124] on p "CERTIFIED ARBORIST — [GEOGRAPHIC_DATA], [GEOGRAPHIC_DATA]" at bounding box center [478, 120] width 322 height 14
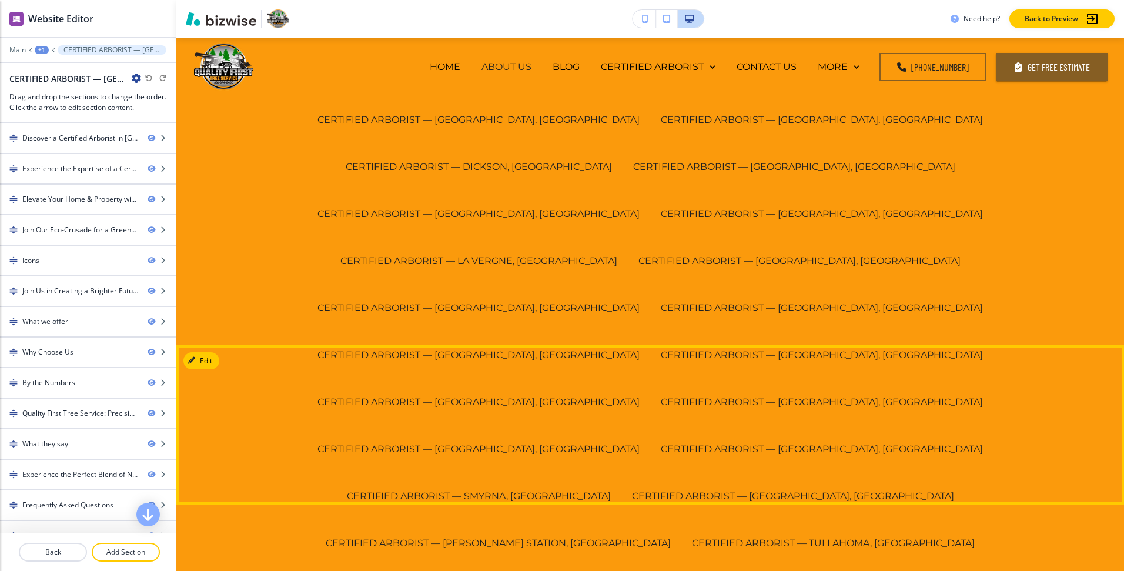
click at [541, 431] on div "Experience the Expertise of a Certified Arborist Today Transforming your landsc…" at bounding box center [649, 425] width 947 height 160
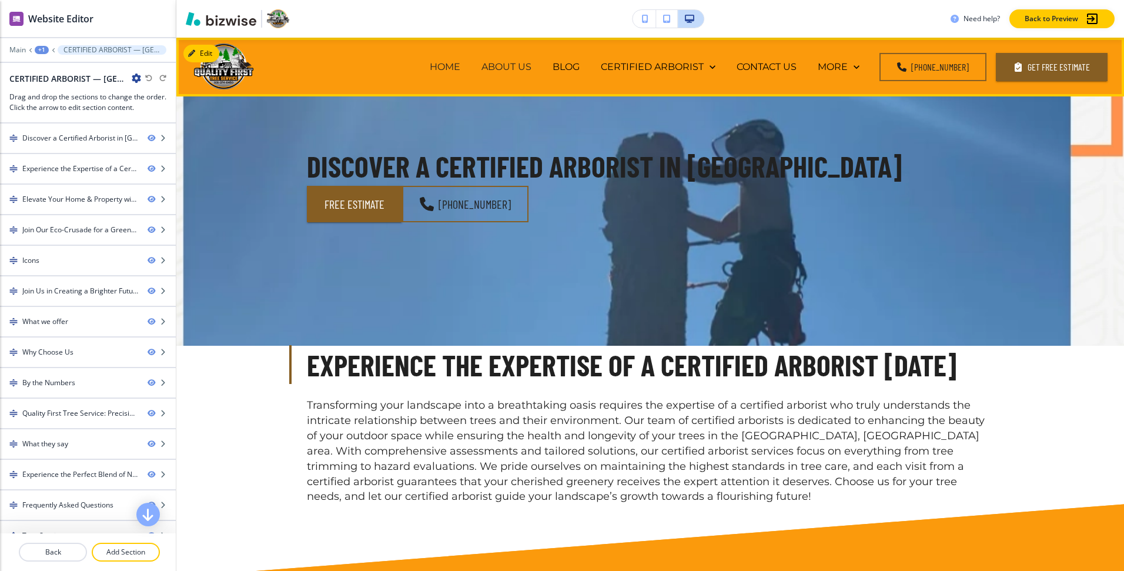
click at [453, 66] on p "HOME" at bounding box center [445, 67] width 31 height 14
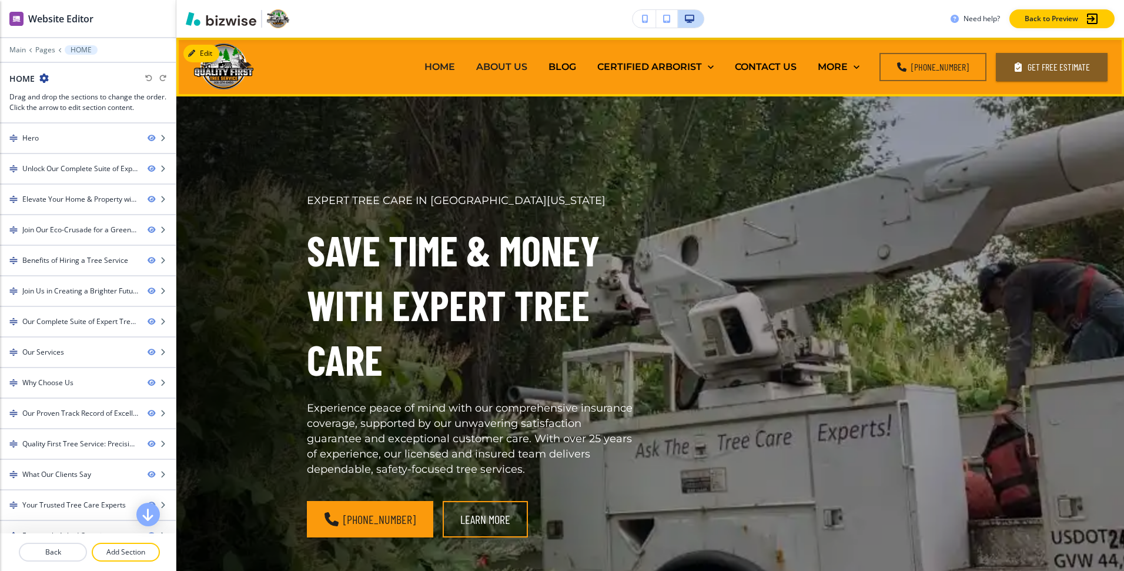
click at [447, 66] on p "HOME" at bounding box center [439, 67] width 31 height 14
click at [452, 68] on p "HOME" at bounding box center [439, 67] width 31 height 14
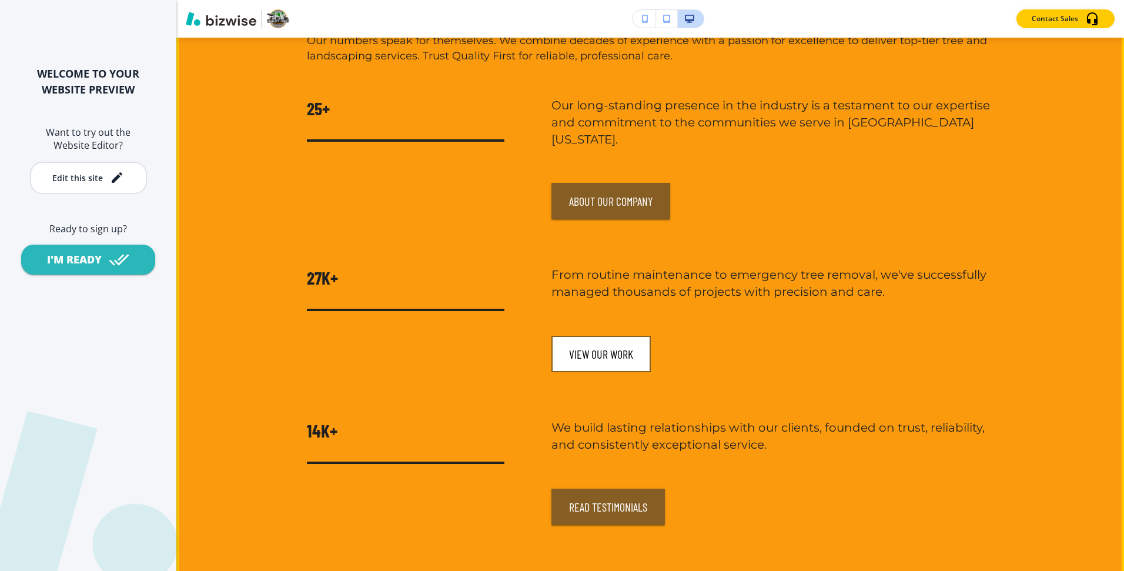
scroll to position [6164, 0]
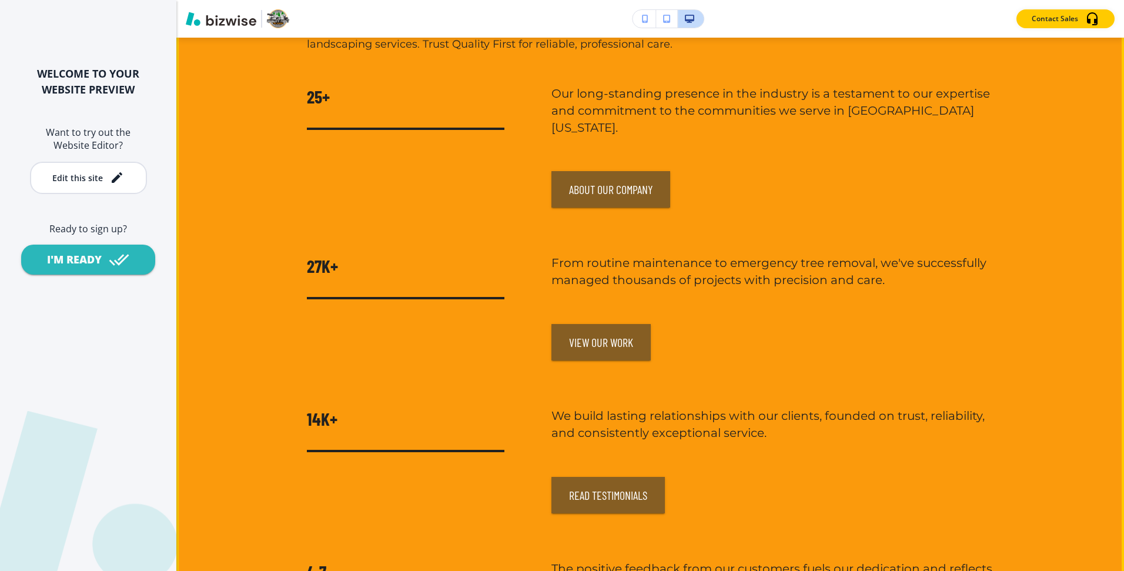
drag, startPoint x: 435, startPoint y: 379, endPoint x: 430, endPoint y: 323, distance: 56.0
click at [430, 348] on div "25+ Our long-standing presence in the industry is a testament to our expertise …" at bounding box center [650, 375] width 686 height 580
click at [394, 254] on h3 "27K+" at bounding box center [405, 266] width 197 height 24
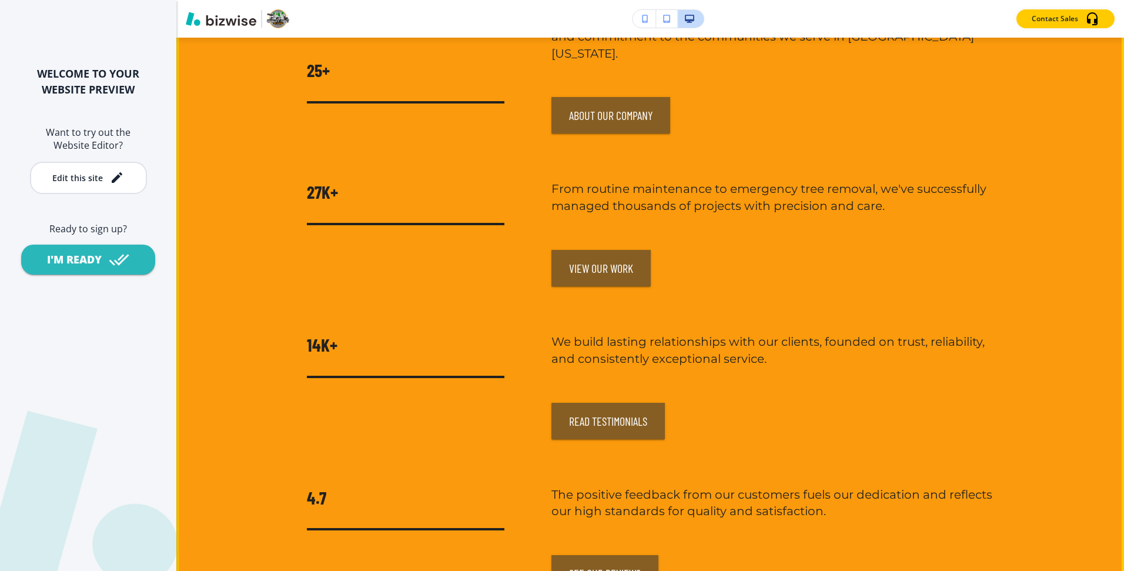
scroll to position [6243, 0]
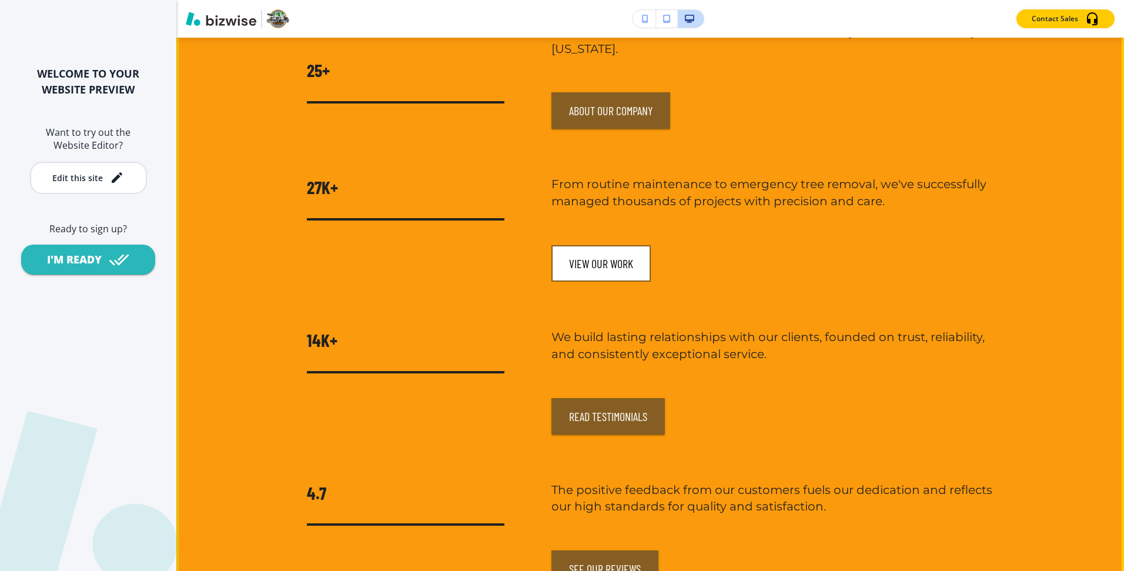
click at [594, 253] on button "View Our Work" at bounding box center [600, 263] width 99 height 36
click at [639, 259] on button "View Our Work" at bounding box center [600, 263] width 99 height 36
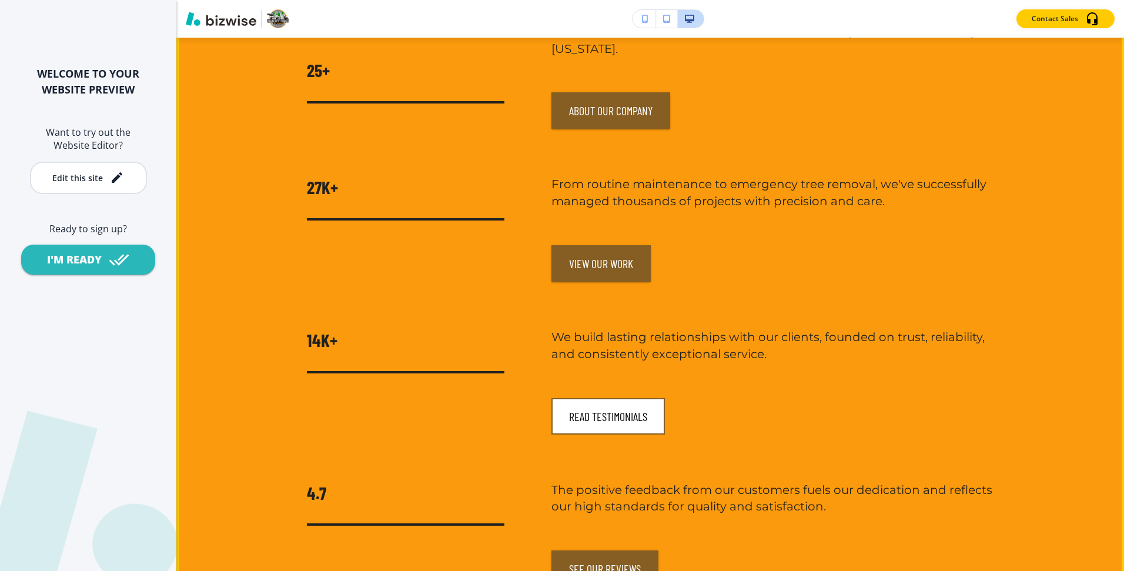
click at [612, 410] on button "Read Testimonials" at bounding box center [607, 416] width 113 height 36
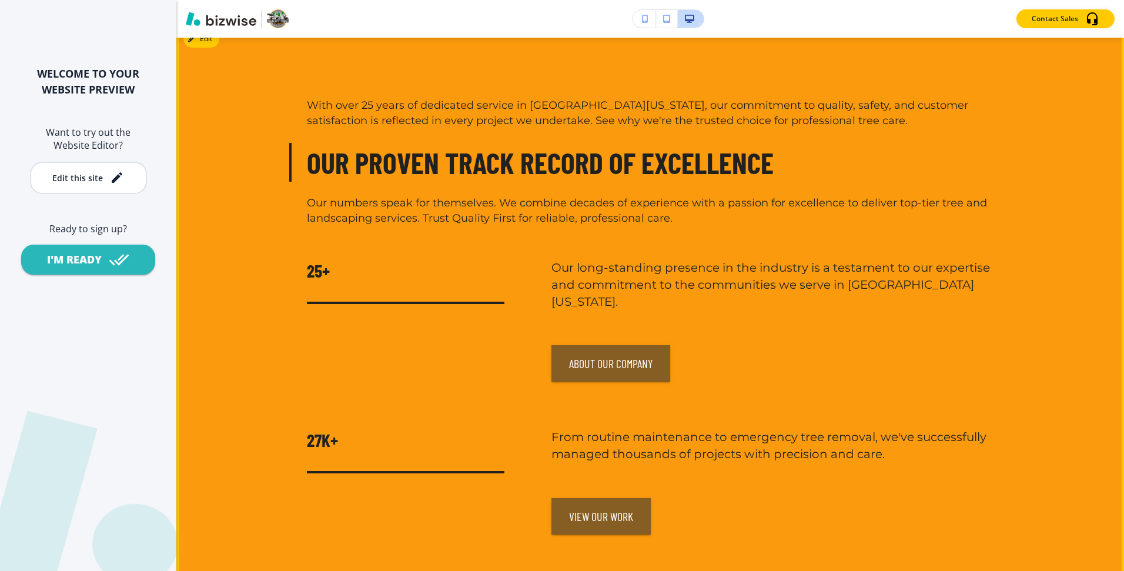
scroll to position [5989, 0]
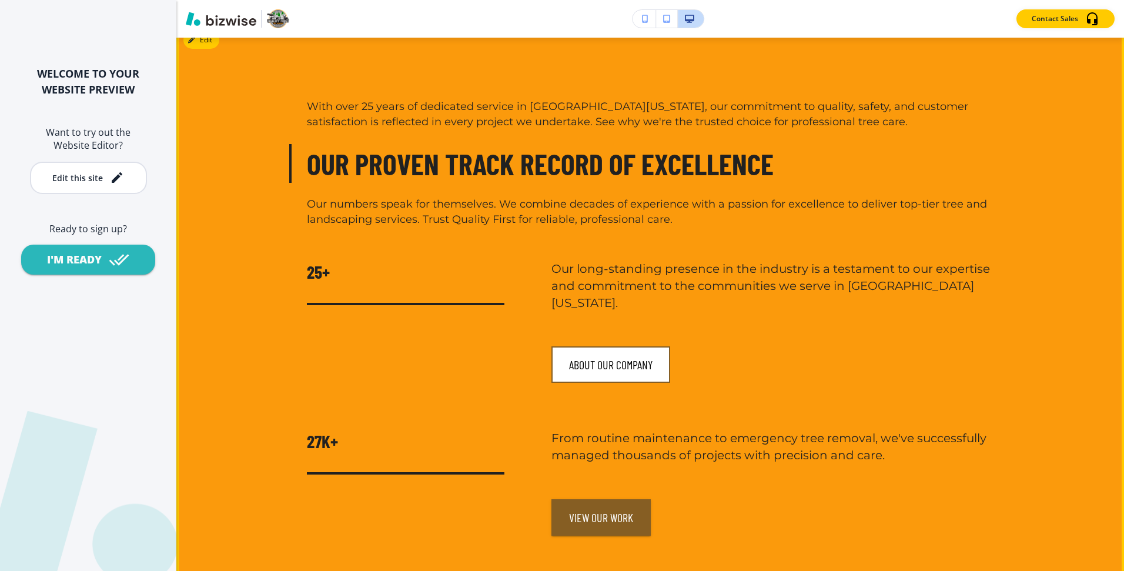
click at [598, 364] on button "About Our Company" at bounding box center [610, 364] width 119 height 36
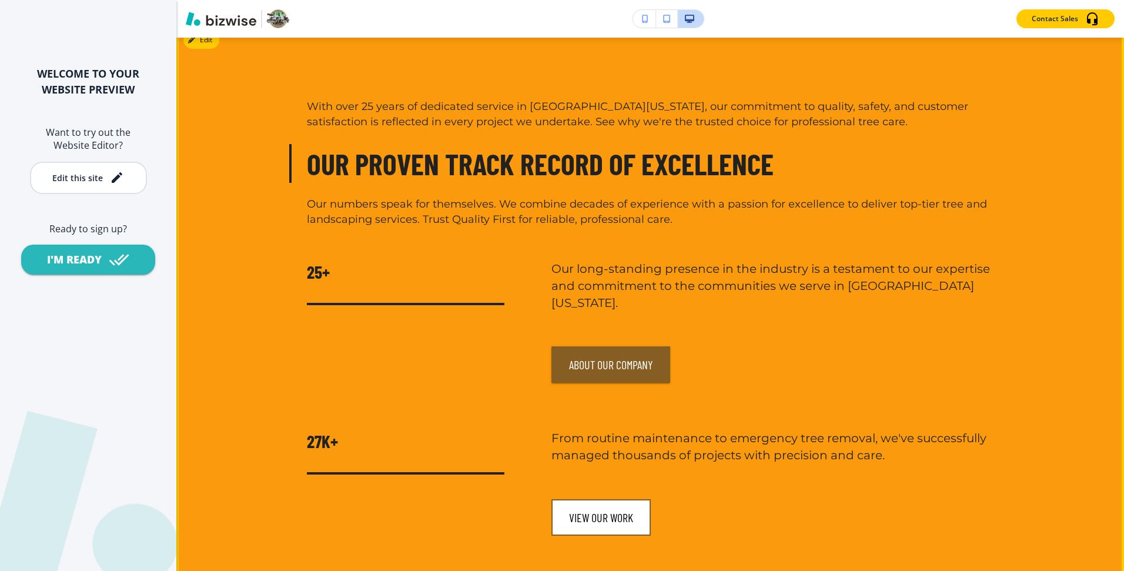
click at [596, 527] on button "View Our Work" at bounding box center [600, 517] width 99 height 36
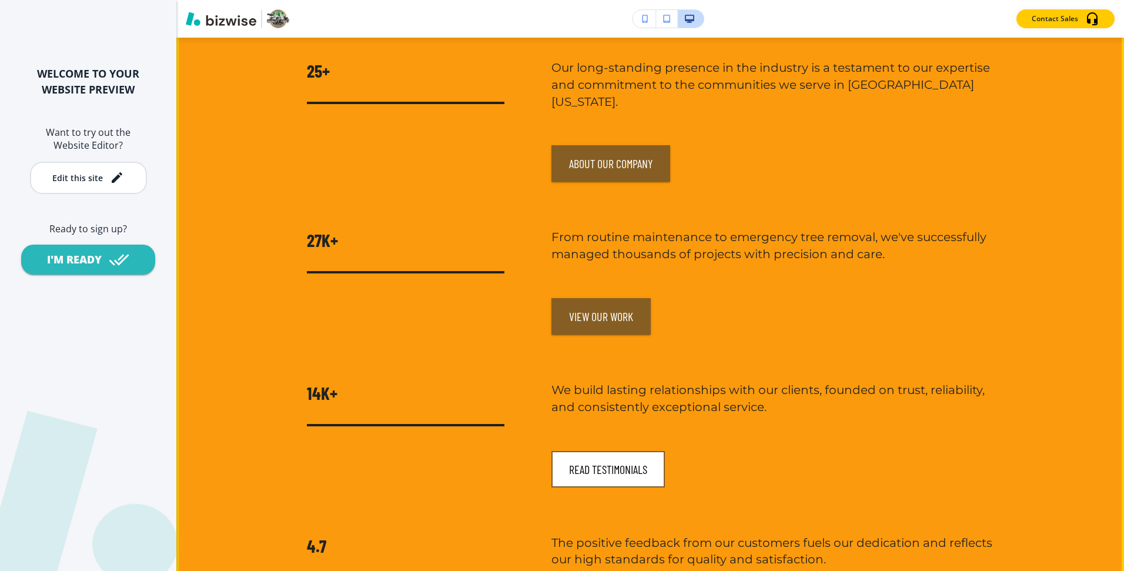
click at [633, 471] on button "Read Testimonials" at bounding box center [607, 469] width 113 height 36
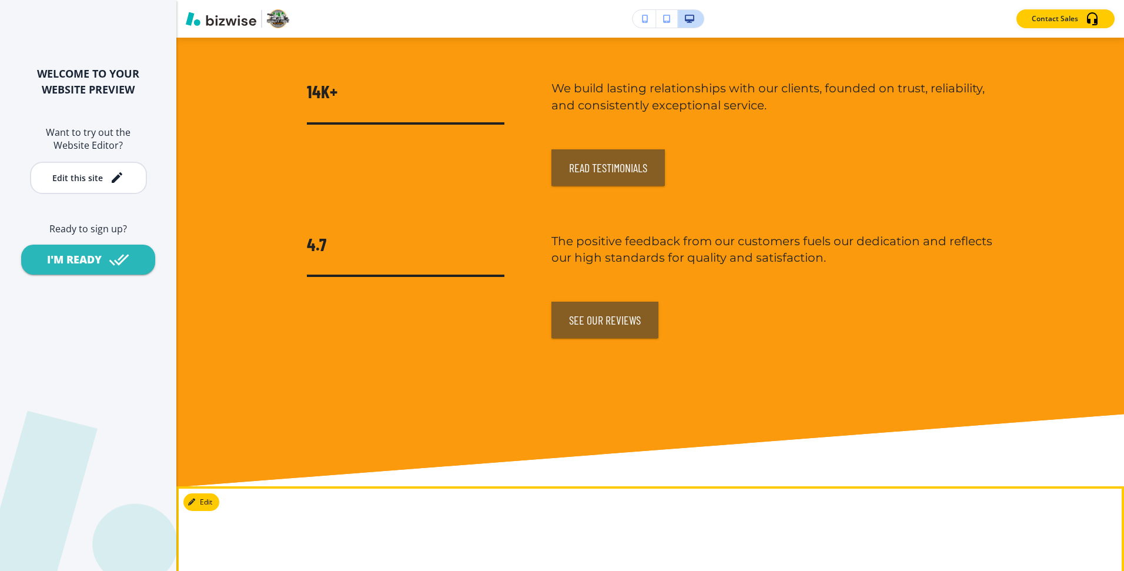
scroll to position [6518, 0]
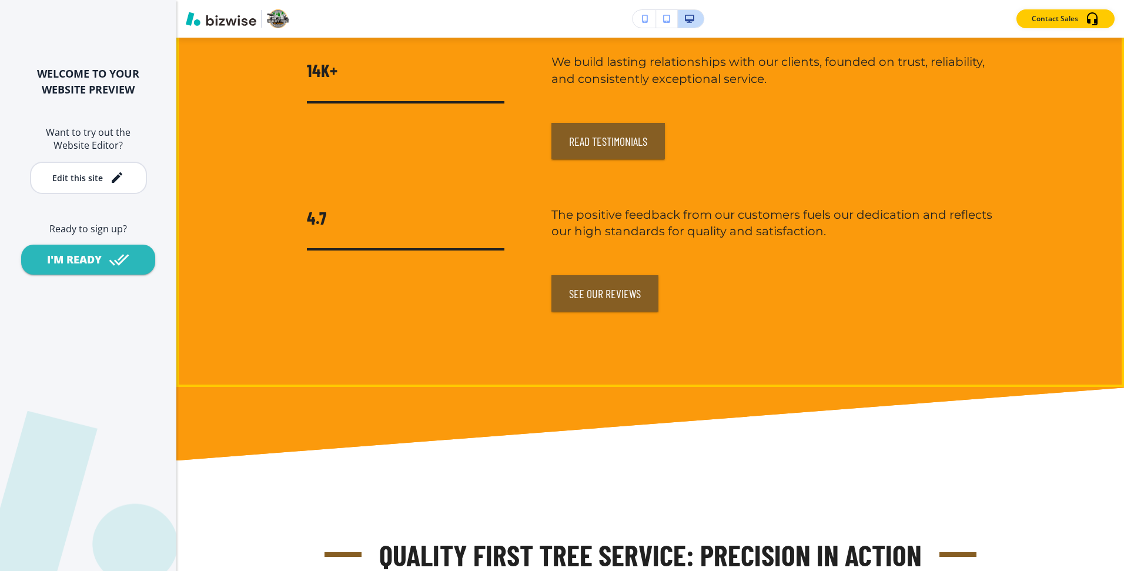
click at [605, 161] on div "25+ Our long-standing presence in the industry is a testament to our expertise …" at bounding box center [650, 21] width 686 height 580
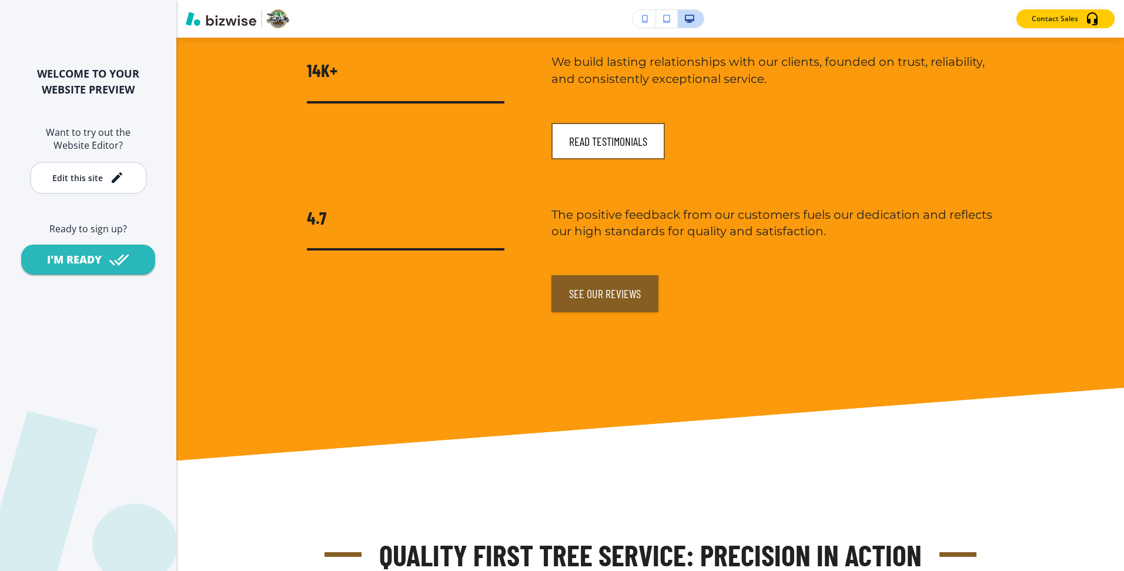
click at [600, 140] on button "Read Testimonials" at bounding box center [607, 141] width 113 height 36
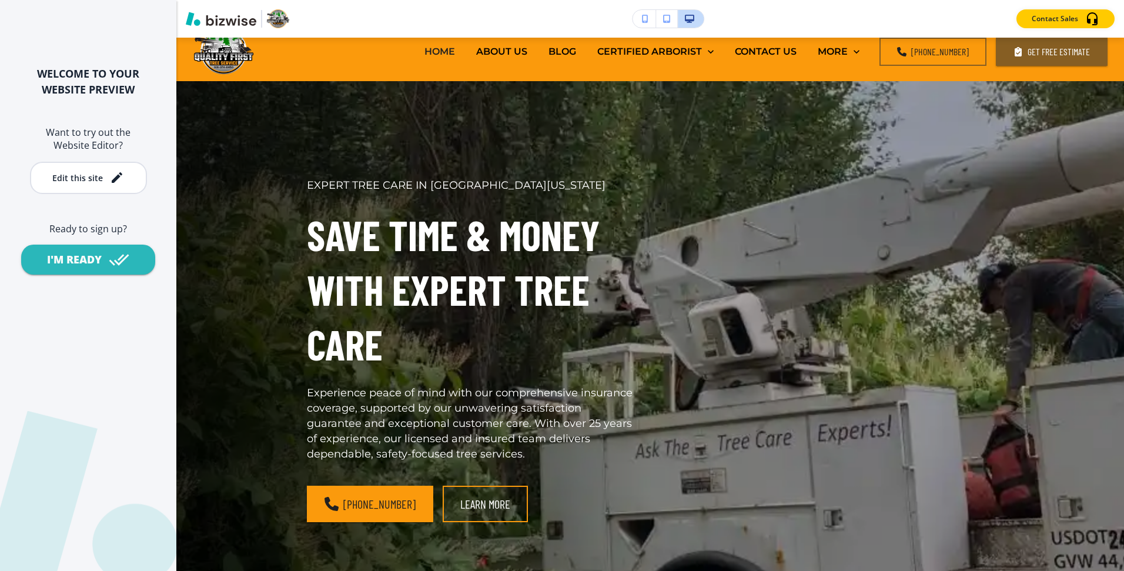
scroll to position [0, 0]
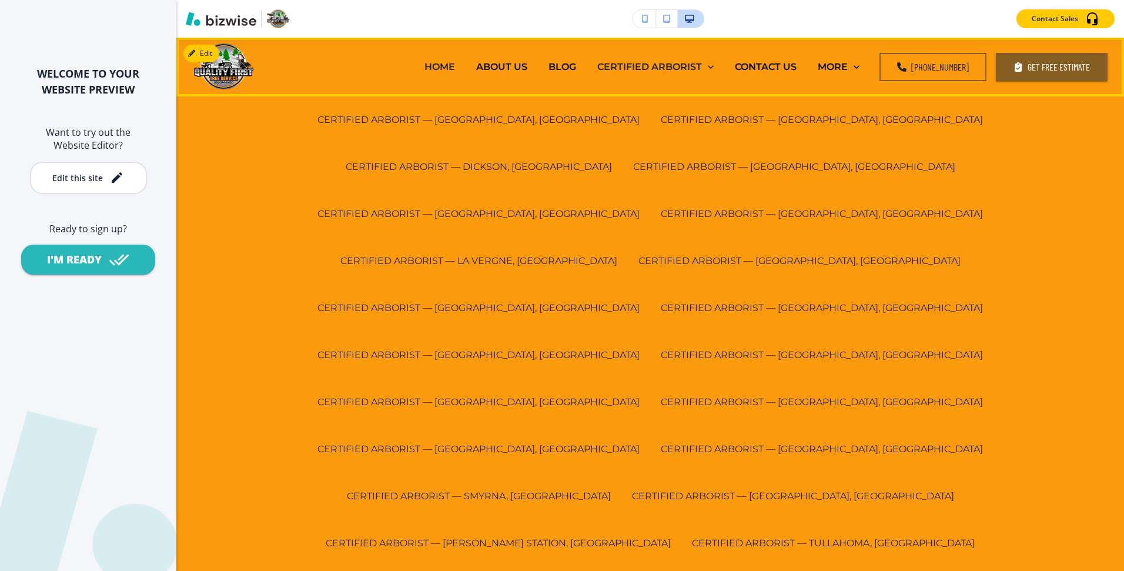
click at [678, 66] on p "CERTIFIED ARBORIST" at bounding box center [649, 67] width 105 height 14
click at [383, 121] on p "CERTIFIED ARBORIST — [GEOGRAPHIC_DATA], [GEOGRAPHIC_DATA]" at bounding box center [478, 120] width 322 height 14
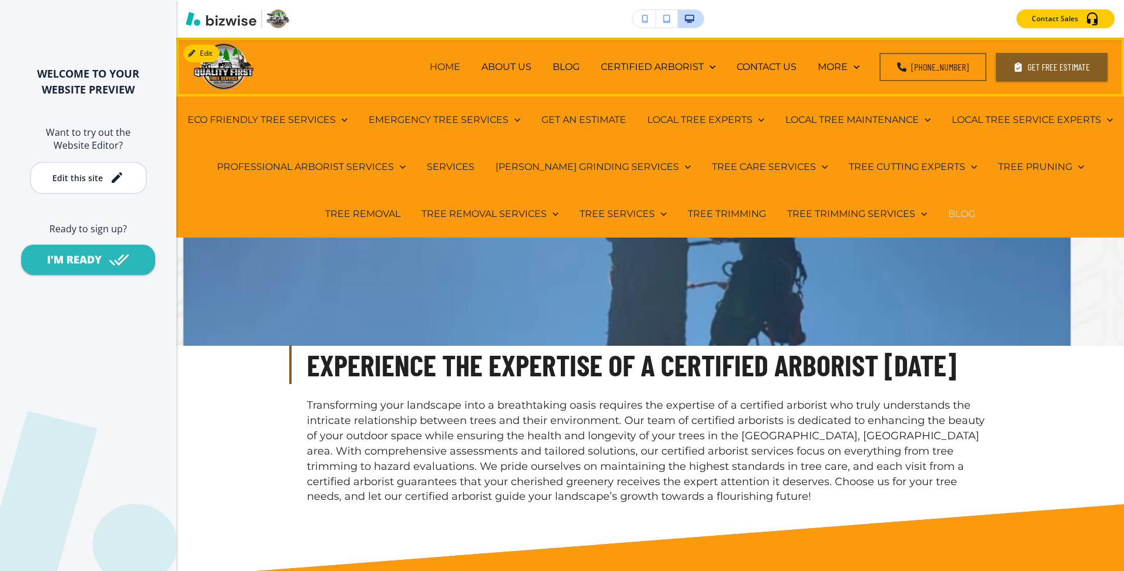
click at [948, 217] on p "BLOG" at bounding box center [961, 214] width 27 height 14
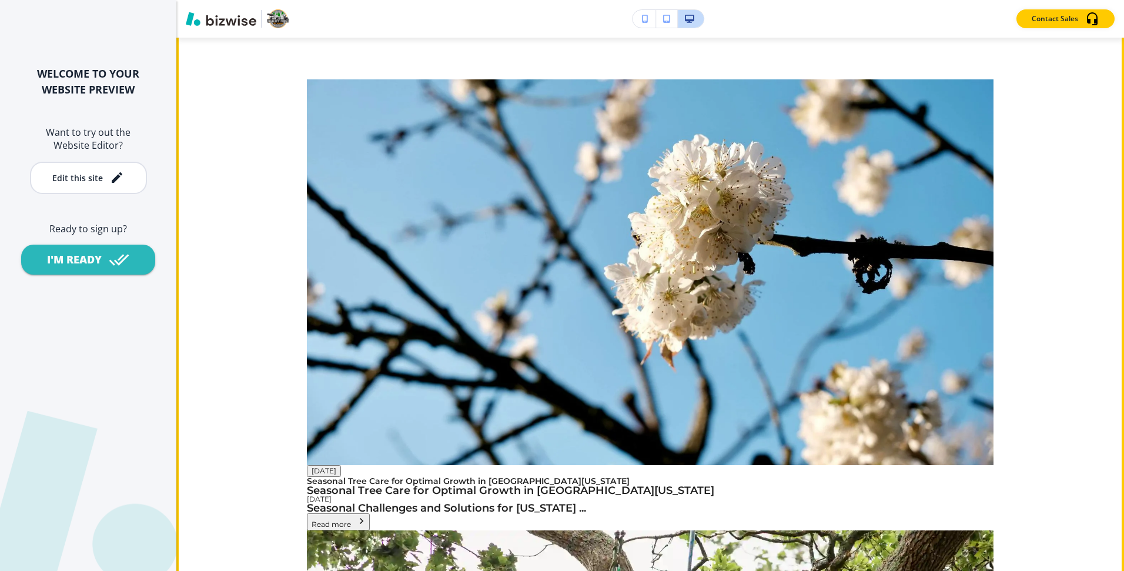
scroll to position [877, 0]
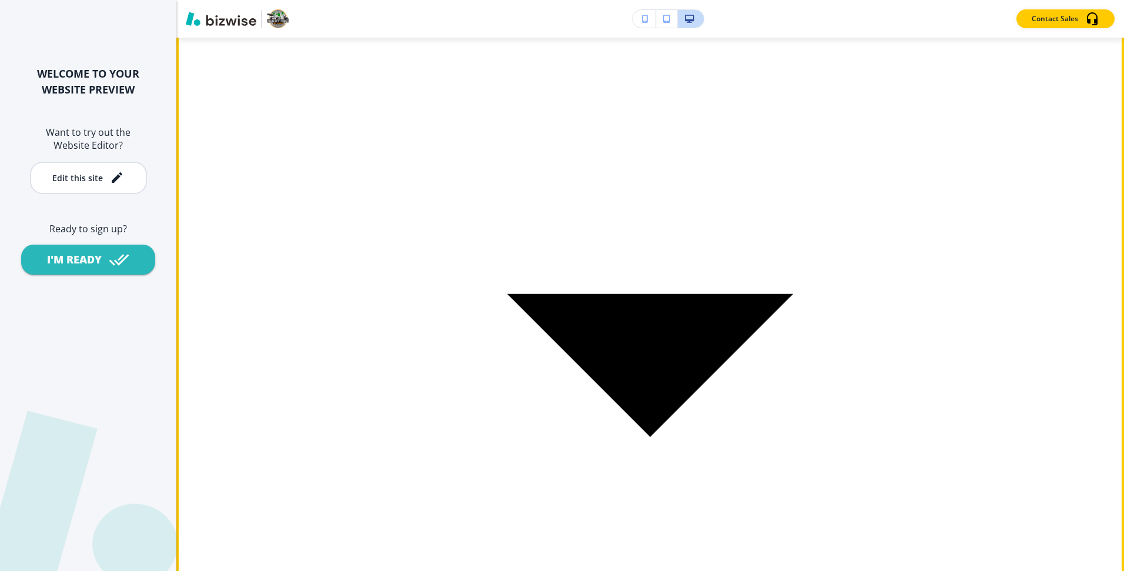
scroll to position [0, 0]
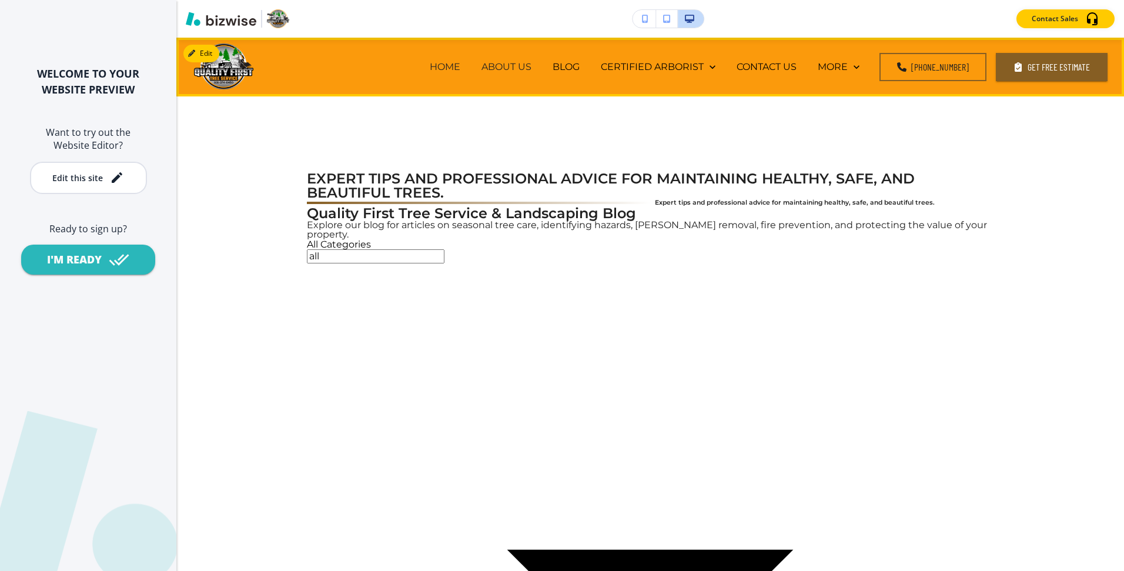
click at [522, 69] on p "ABOUT US" at bounding box center [506, 67] width 50 height 14
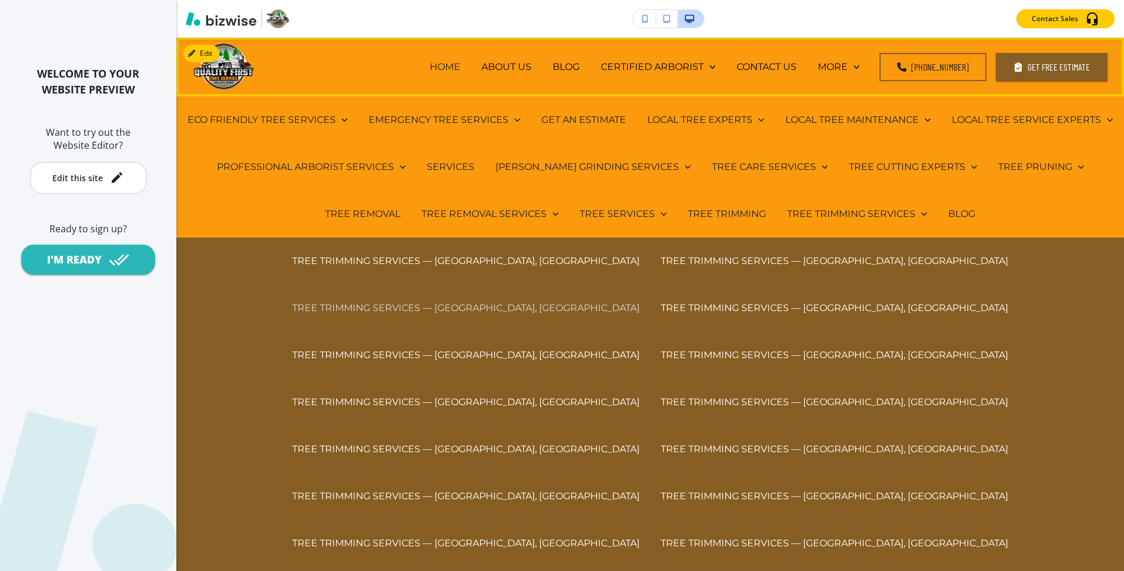
click at [639, 301] on p "TREE TRIMMING SERVICES — [GEOGRAPHIC_DATA], [GEOGRAPHIC_DATA]" at bounding box center [465, 308] width 347 height 14
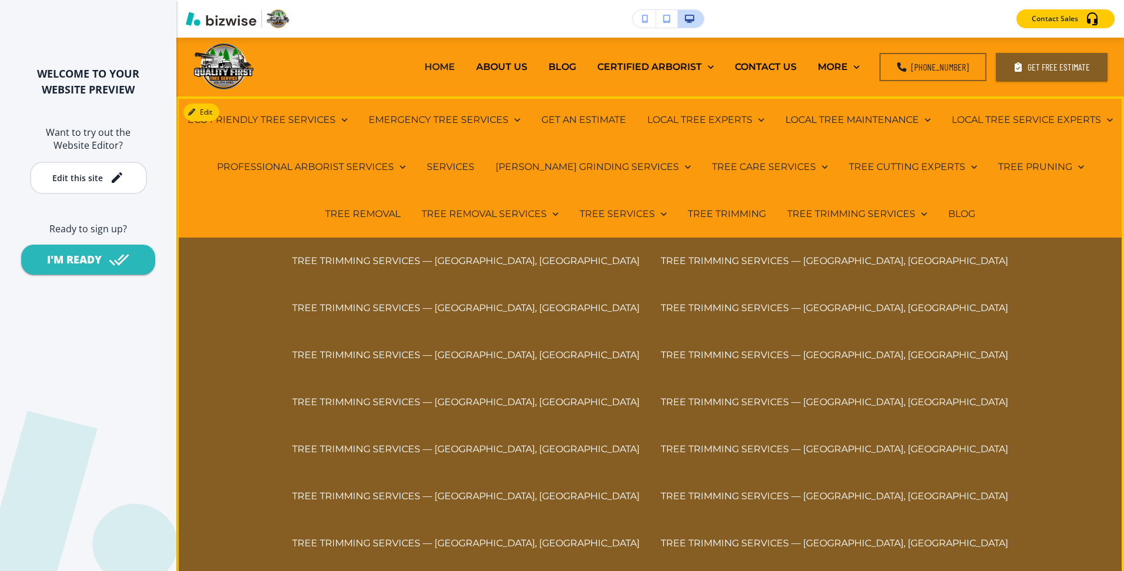
click at [590, 566] on div "Premier Tree Trimming in Davidson County Expert Tree Trimming Services Looking …" at bounding box center [649, 490] width 947 height 788
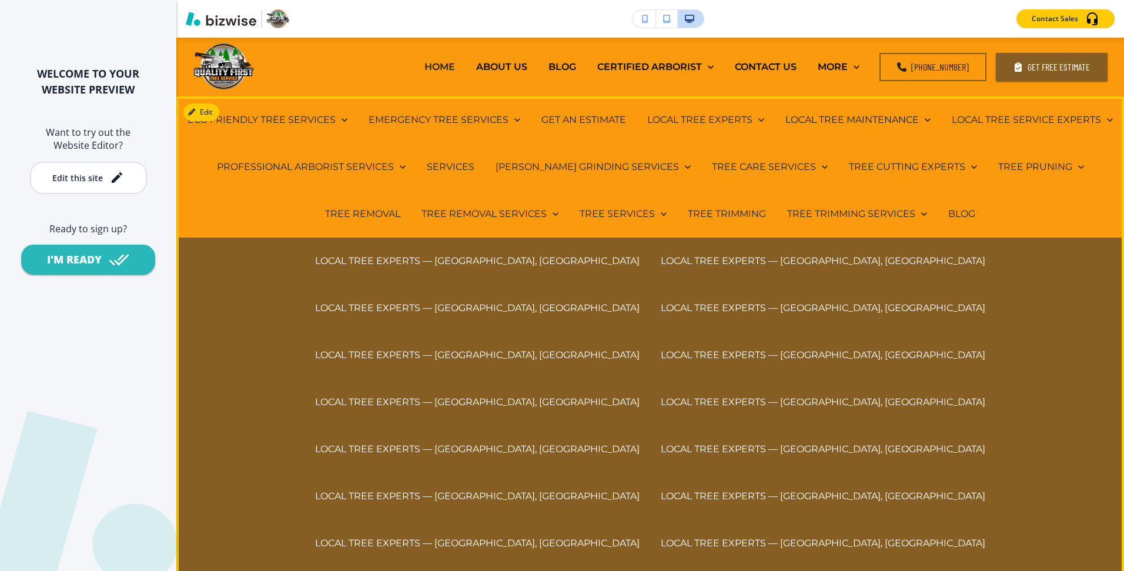
click at [502, 550] on div "Premier Tree Trimming in Davidson County Expert Tree Trimming Services Looking …" at bounding box center [636, 476] width 715 height 716
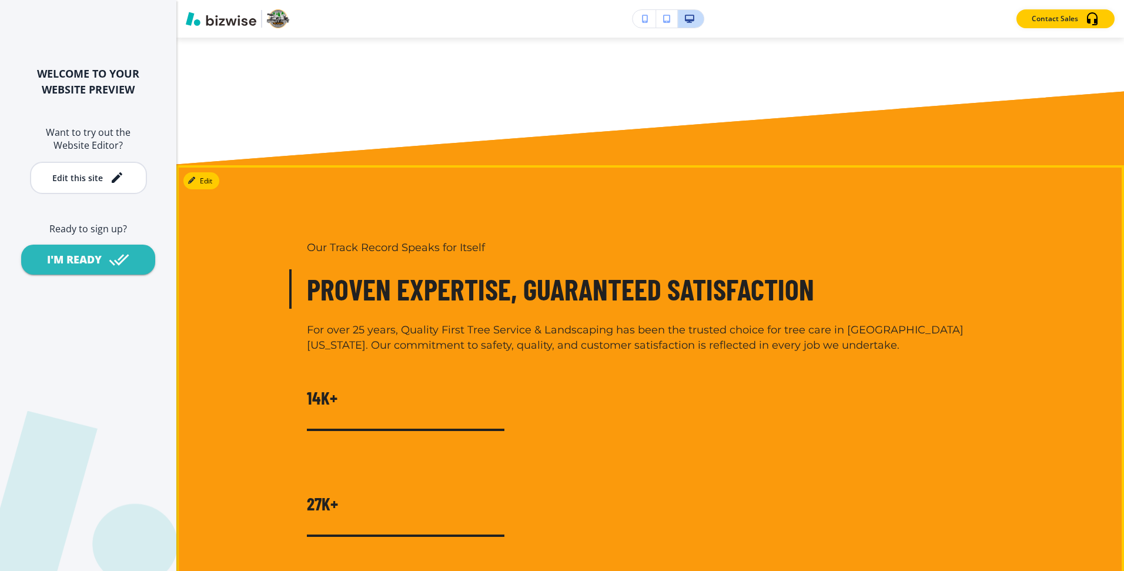
scroll to position [4891, 0]
